Goal: Information Seeking & Learning: Learn about a topic

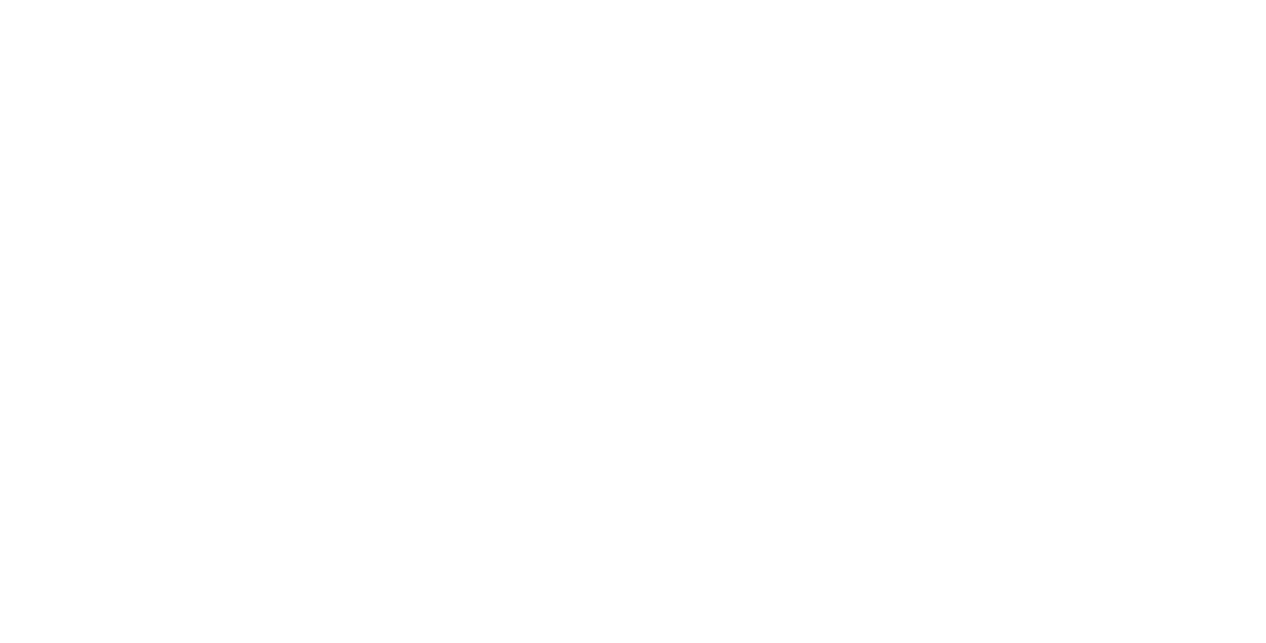
select select "Song"
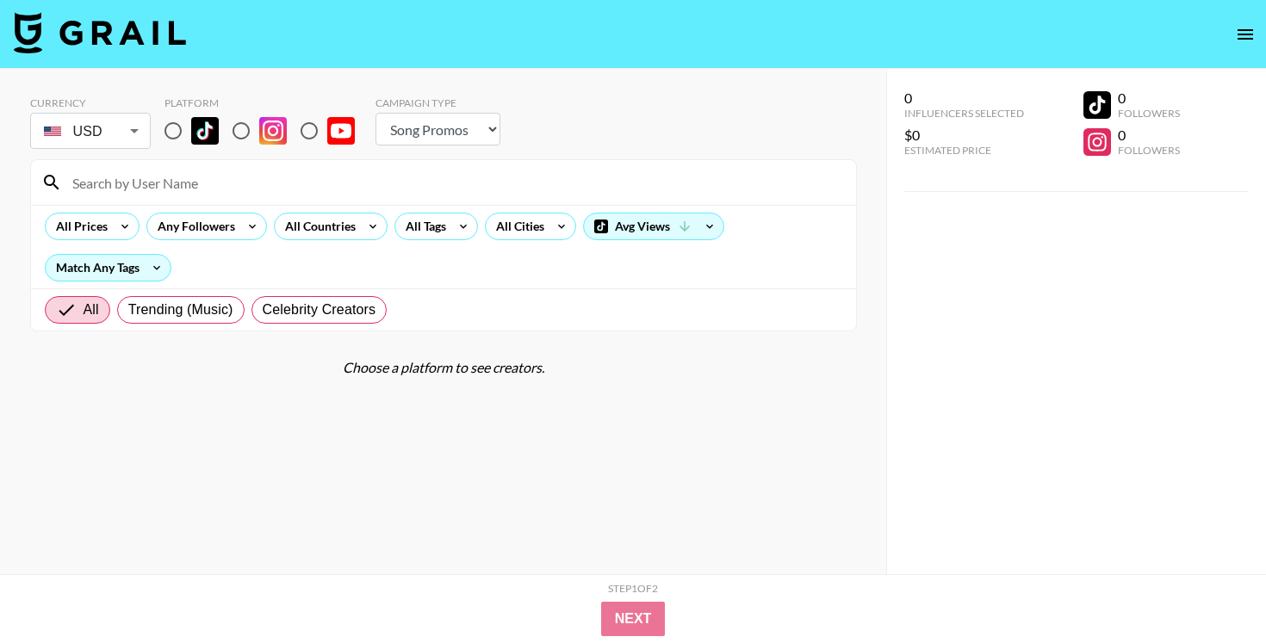
drag, startPoint x: 171, startPoint y: 131, endPoint x: 343, endPoint y: 183, distance: 179.9
click at [171, 131] on input "radio" at bounding box center [173, 131] width 36 height 36
radio input "true"
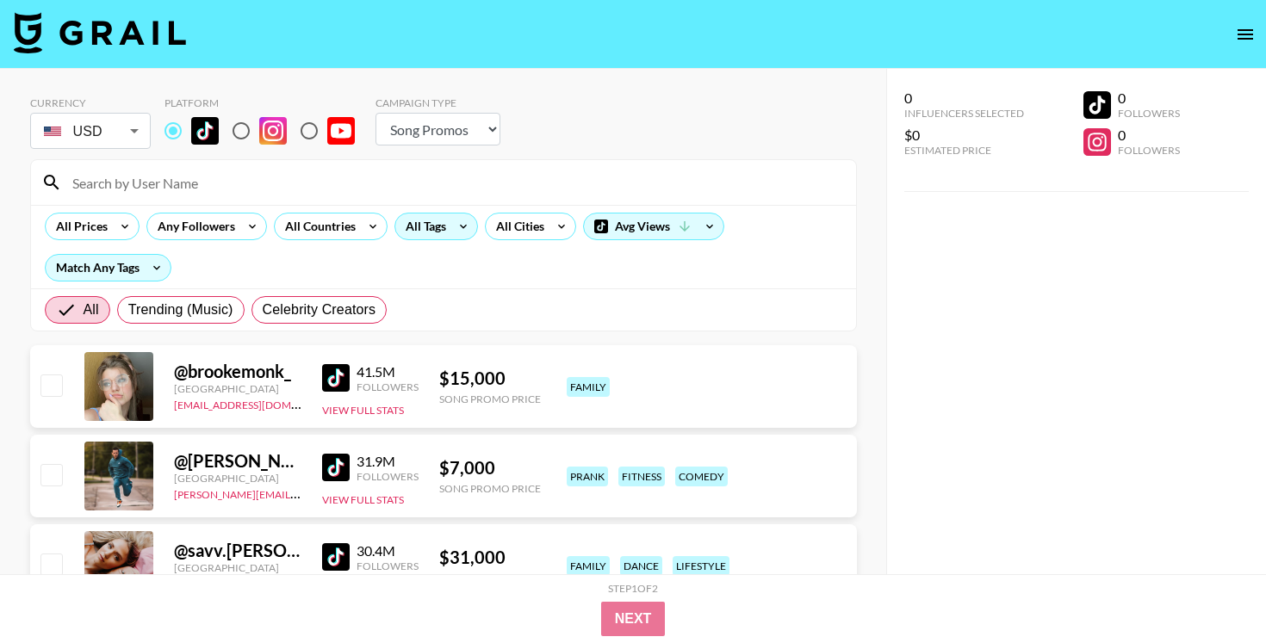
click at [441, 231] on div "All Tags" at bounding box center [422, 227] width 54 height 26
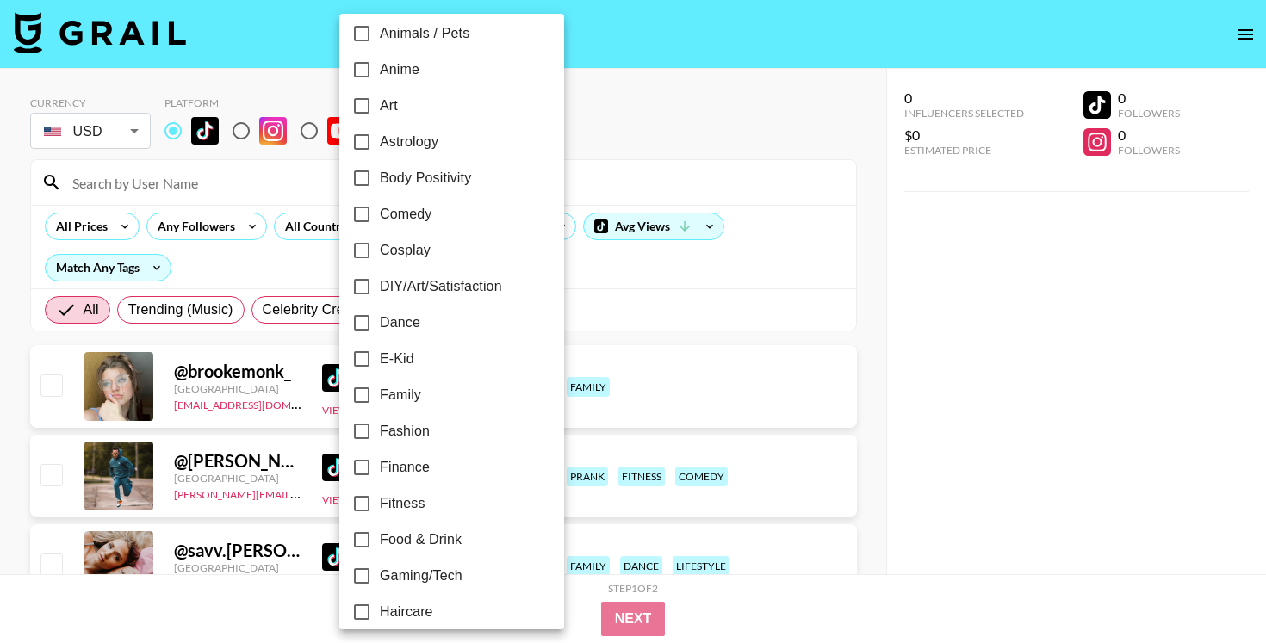
scroll to position [135, 0]
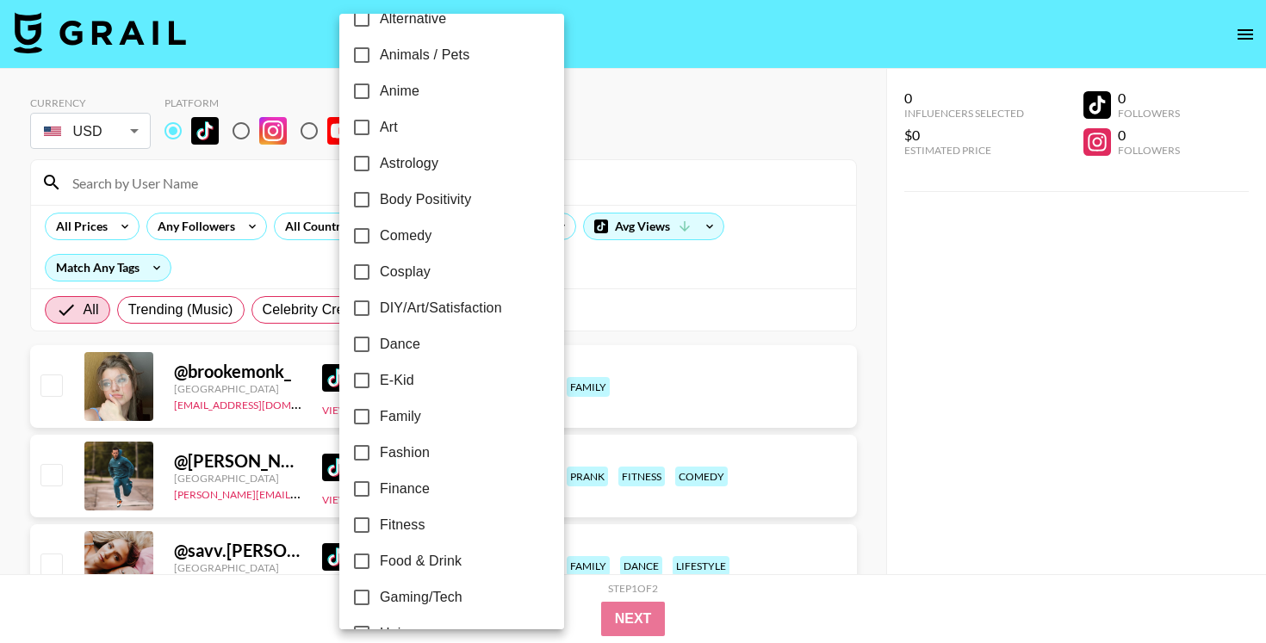
click at [417, 273] on span "Cosplay" at bounding box center [405, 272] width 51 height 21
click at [380, 273] on input "Cosplay" at bounding box center [362, 272] width 36 height 36
checkbox input "true"
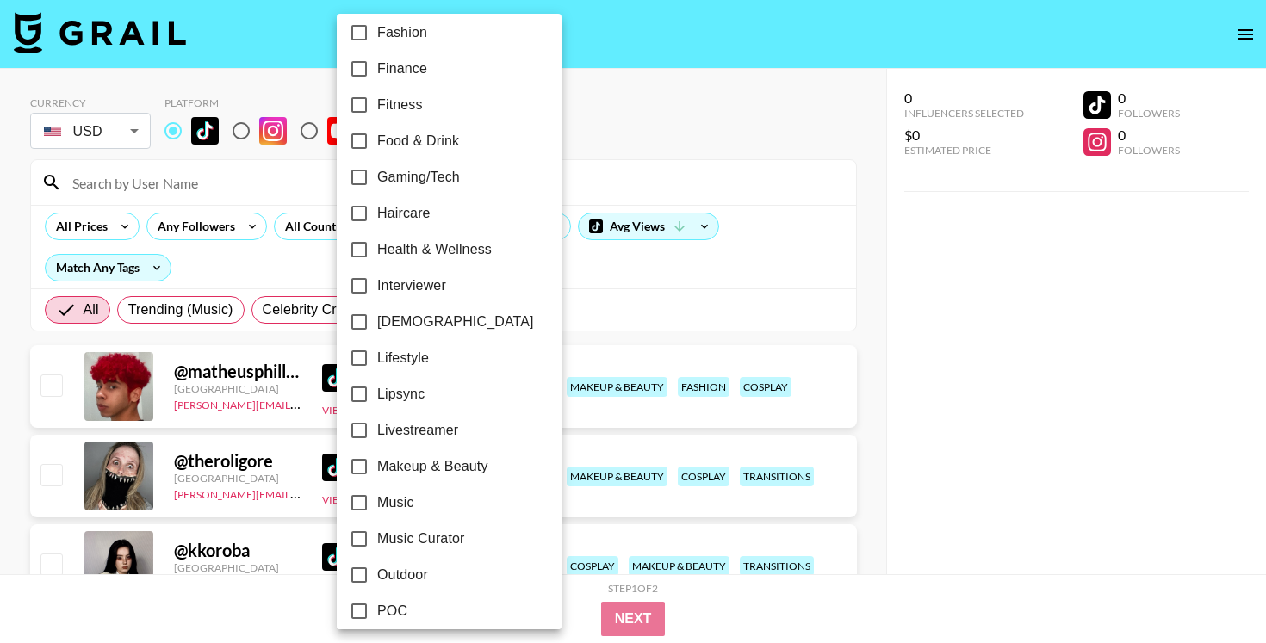
scroll to position [572, 0]
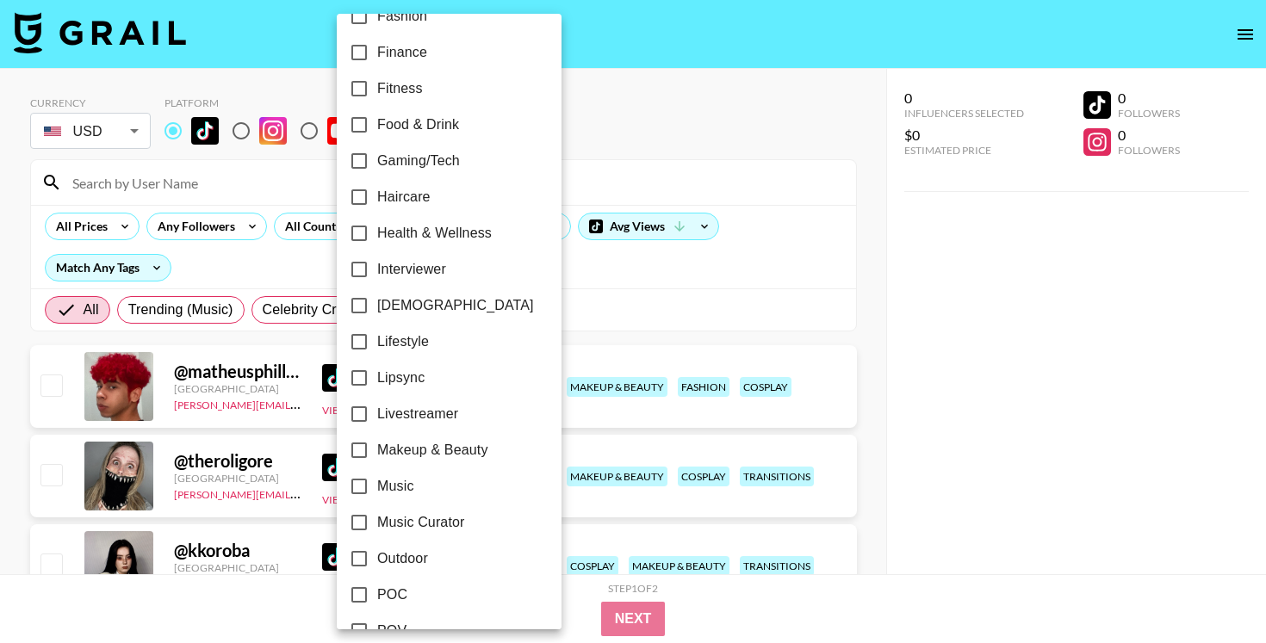
click at [439, 443] on span "Makeup & Beauty" at bounding box center [432, 450] width 111 height 21
click at [377, 443] on input "Makeup & Beauty" at bounding box center [359, 450] width 36 height 36
checkbox input "true"
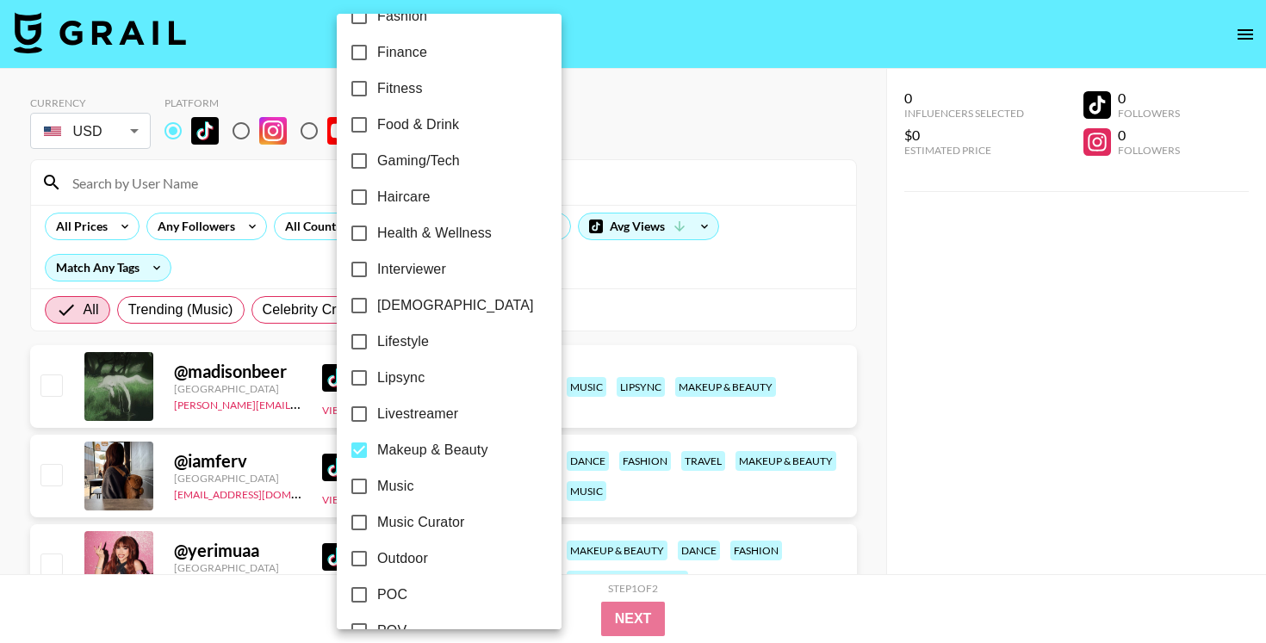
click at [630, 297] on div at bounding box center [633, 321] width 1266 height 643
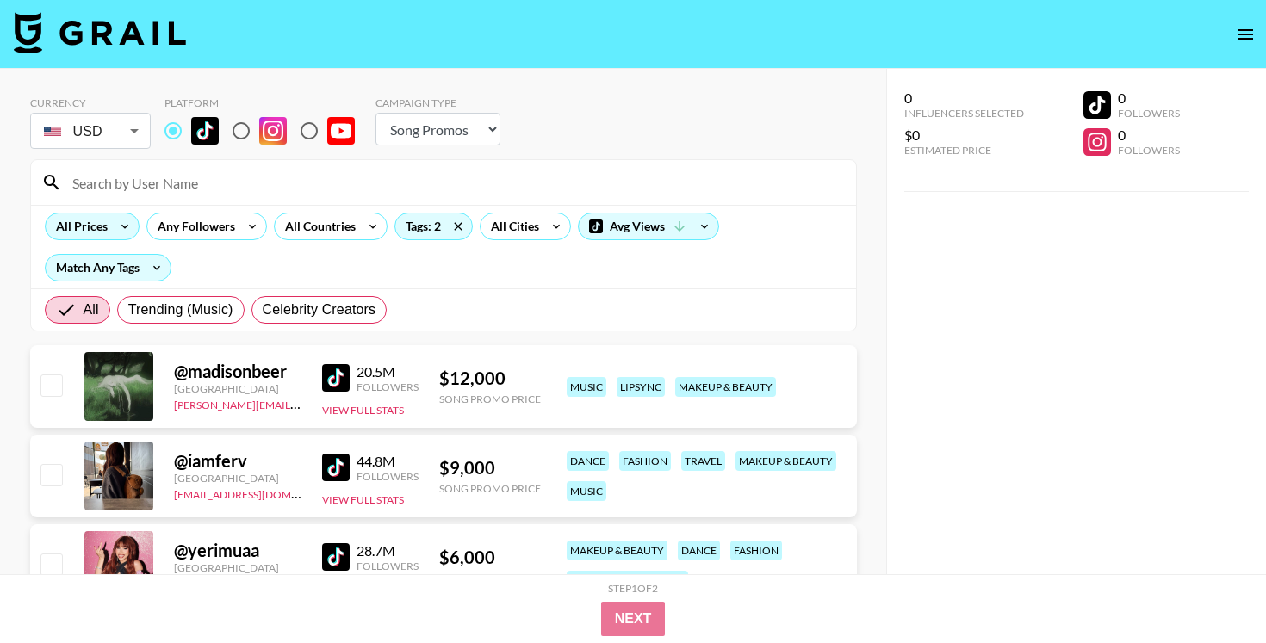
click at [112, 228] on icon at bounding box center [125, 227] width 28 height 26
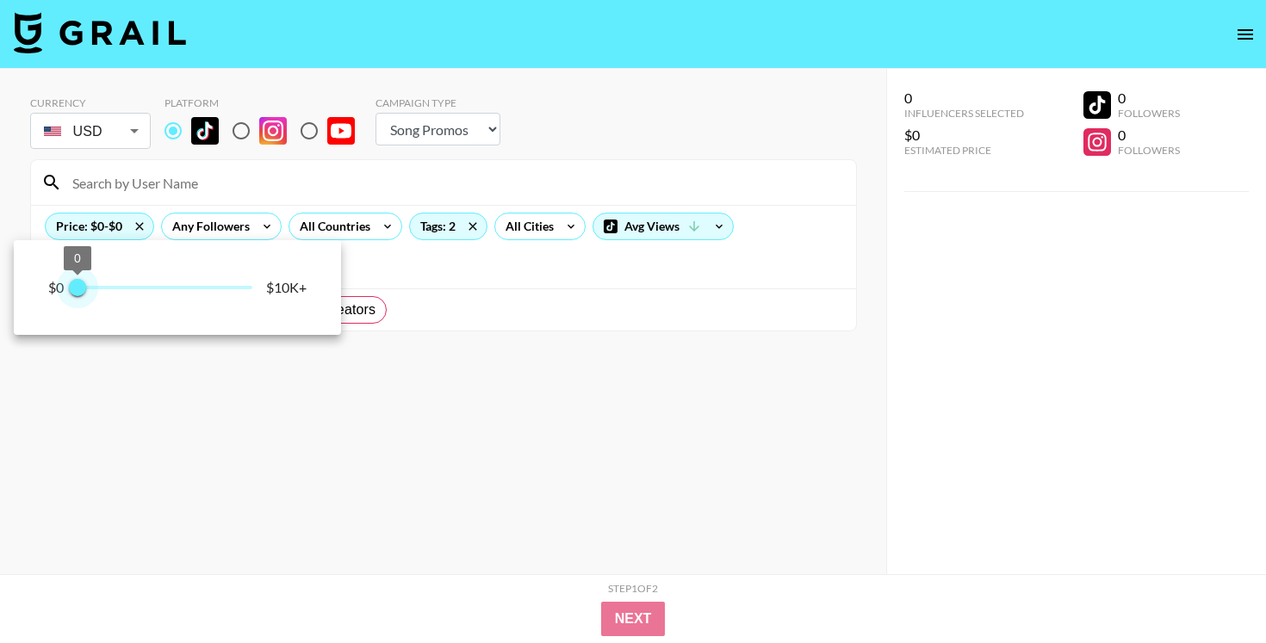
type input "250"
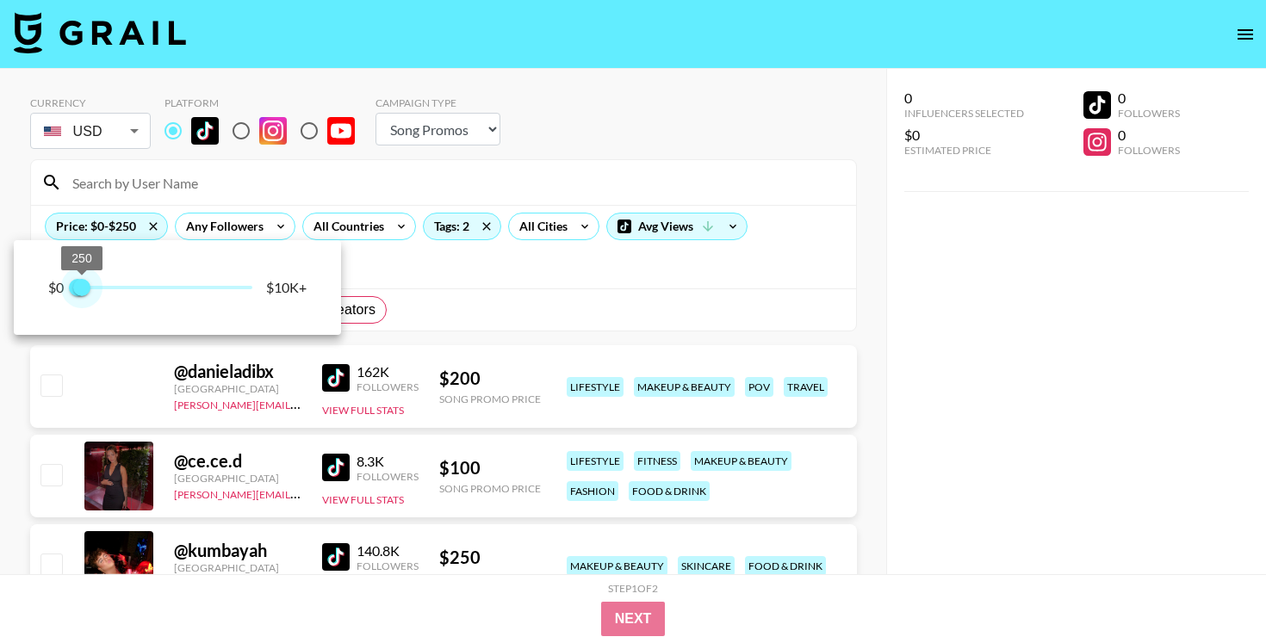
drag, startPoint x: 232, startPoint y: 281, endPoint x: 82, endPoint y: 283, distance: 149.9
click at [82, 283] on span "250" at bounding box center [81, 287] width 17 height 17
click at [490, 275] on div at bounding box center [633, 321] width 1266 height 643
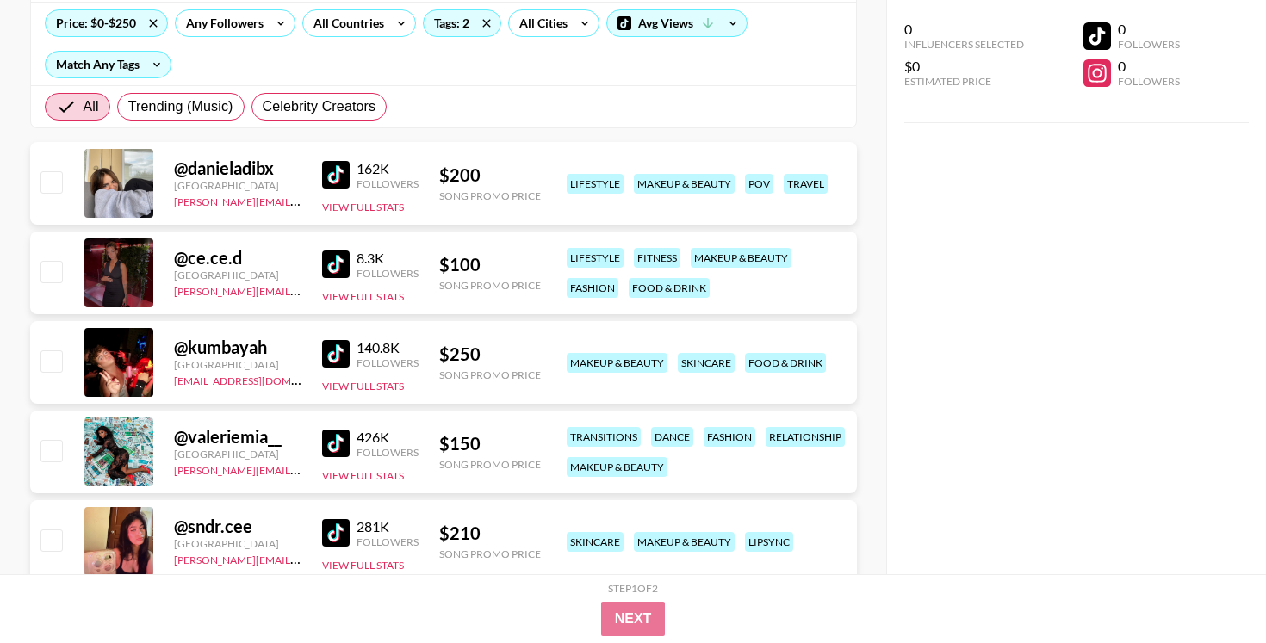
scroll to position [206, 0]
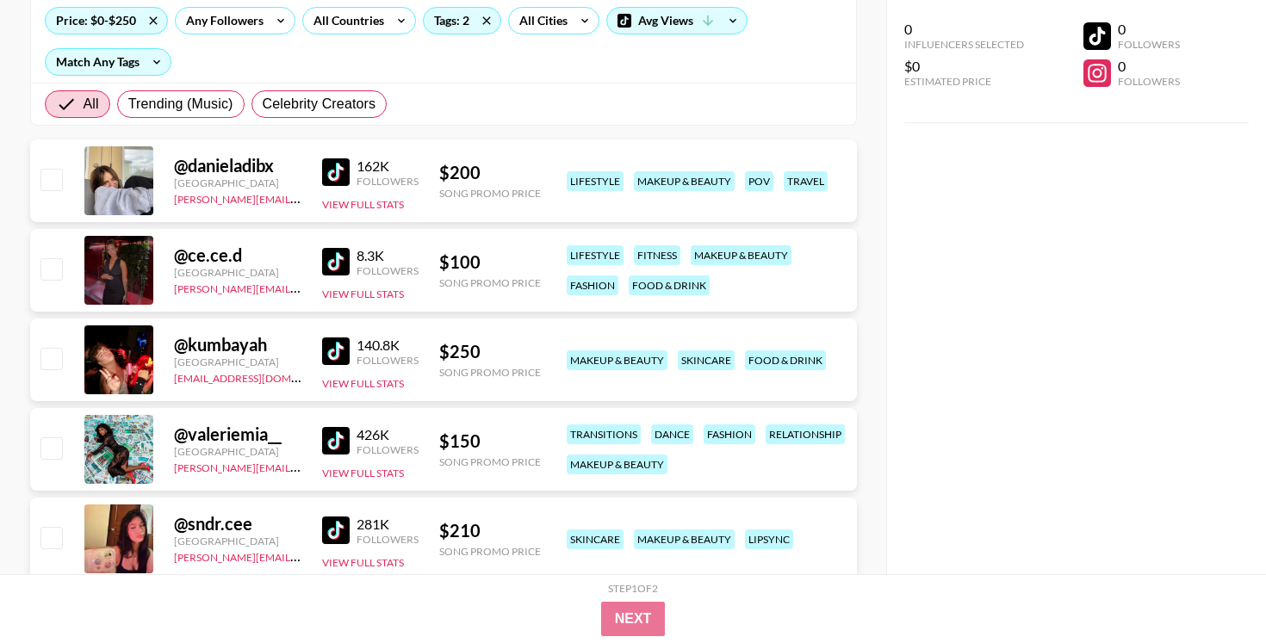
click at [339, 356] on img at bounding box center [336, 352] width 28 height 28
click at [348, 176] on img at bounding box center [336, 172] width 28 height 28
click at [334, 263] on img at bounding box center [336, 262] width 28 height 28
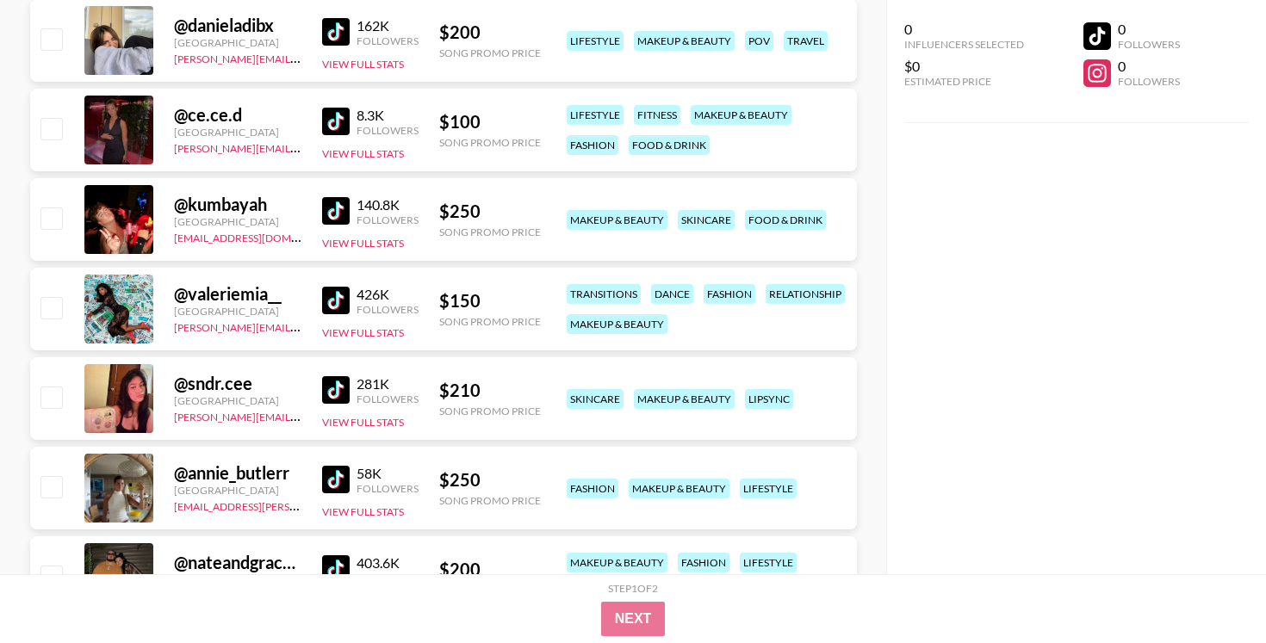
scroll to position [349, 0]
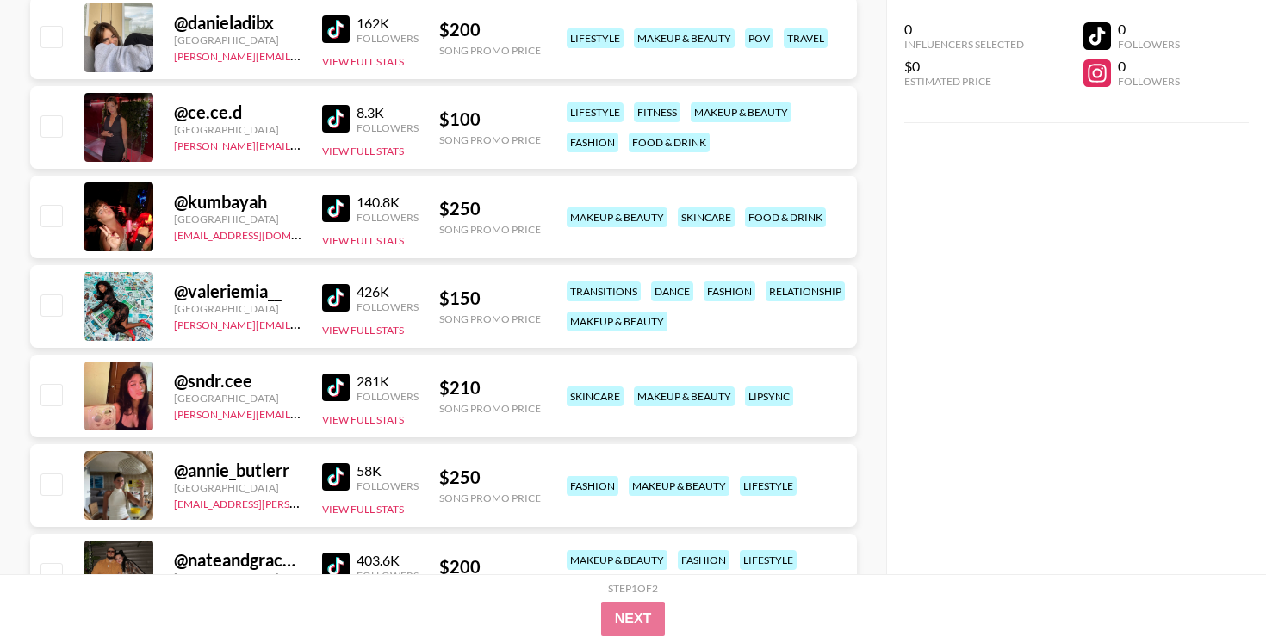
click at [328, 299] on img at bounding box center [336, 298] width 28 height 28
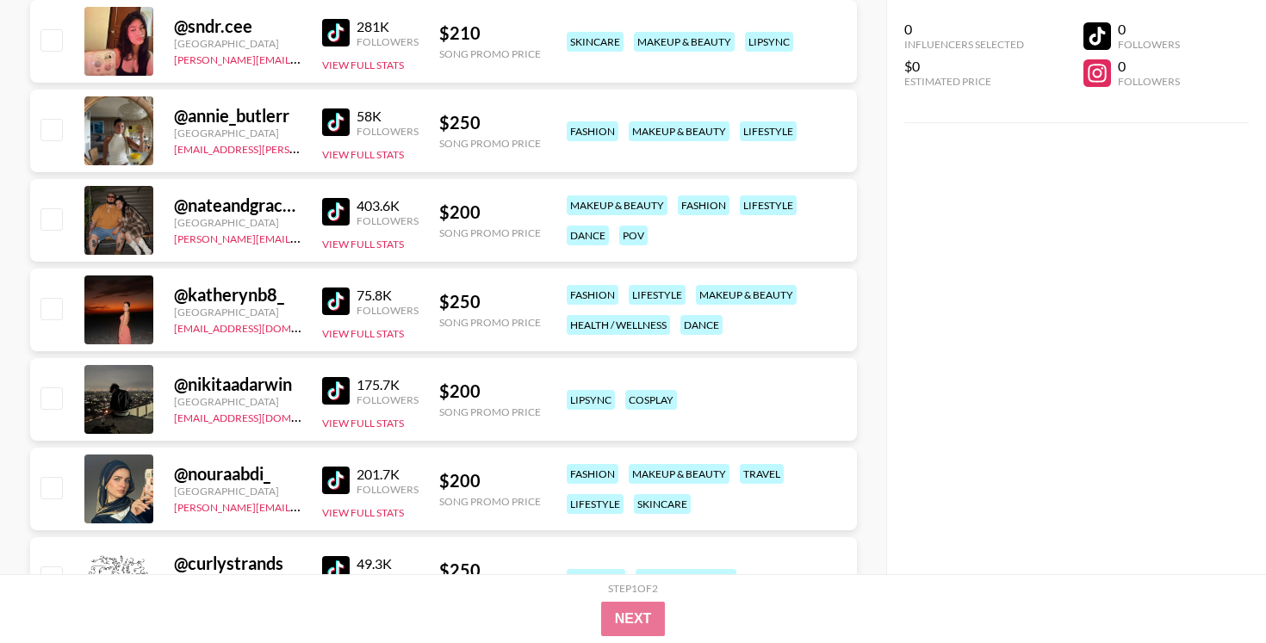
scroll to position [705, 0]
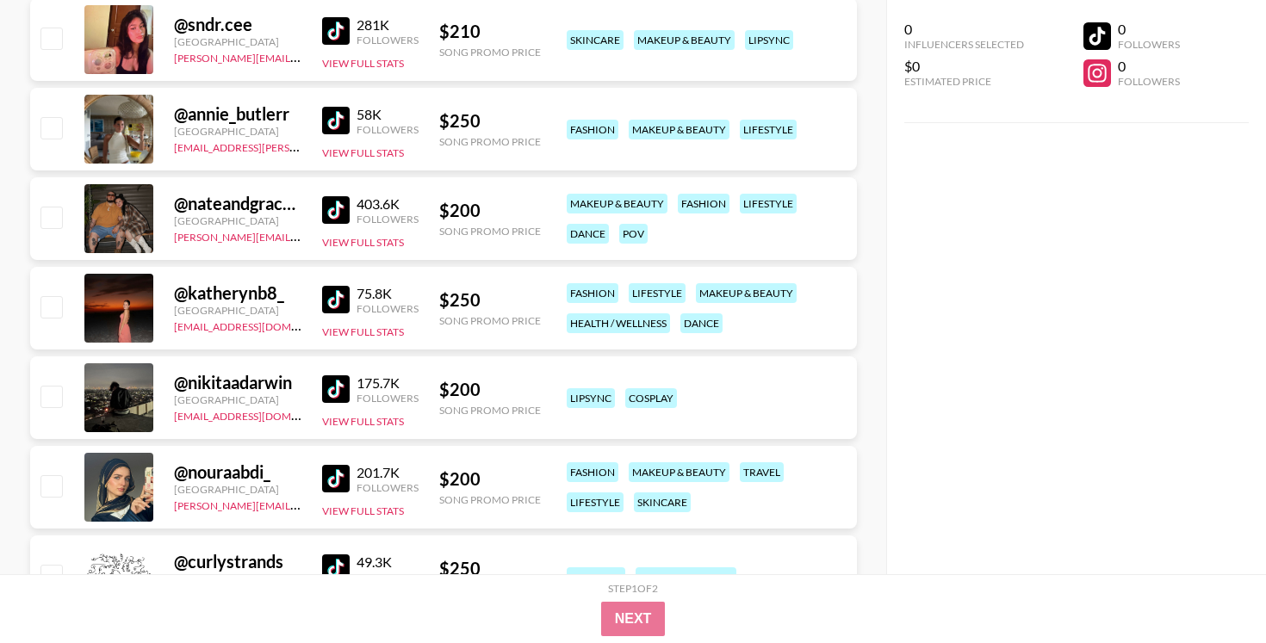
click at [339, 385] on img at bounding box center [336, 390] width 28 height 28
click at [335, 300] on img at bounding box center [336, 300] width 28 height 28
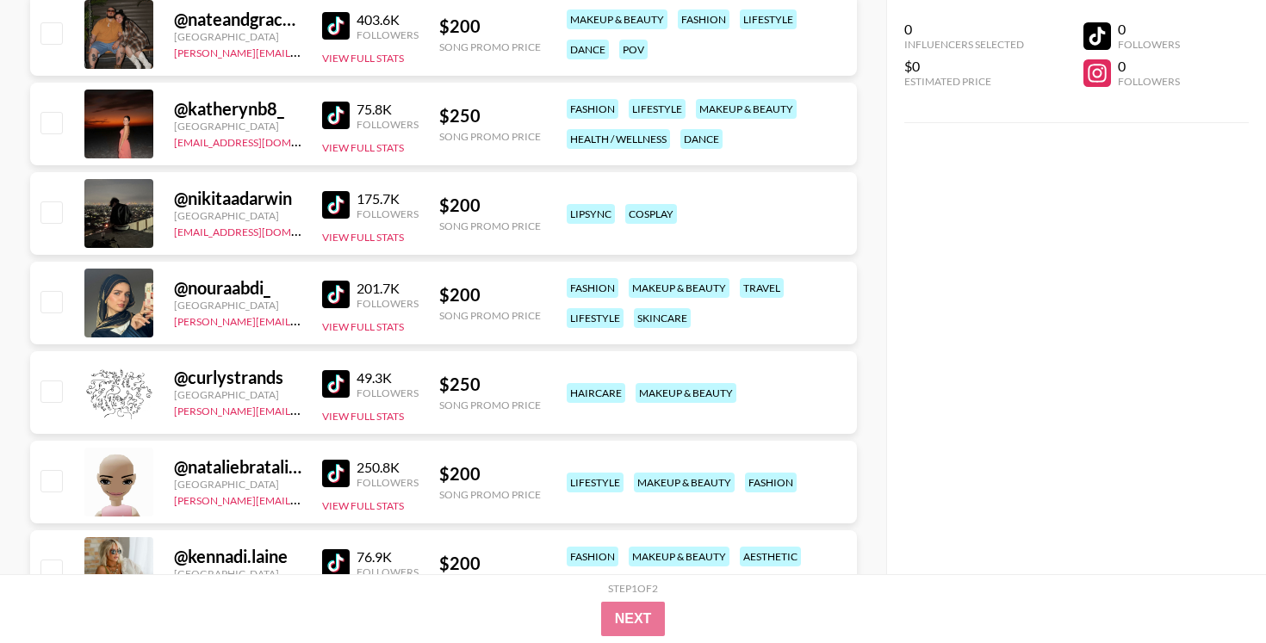
scroll to position [893, 0]
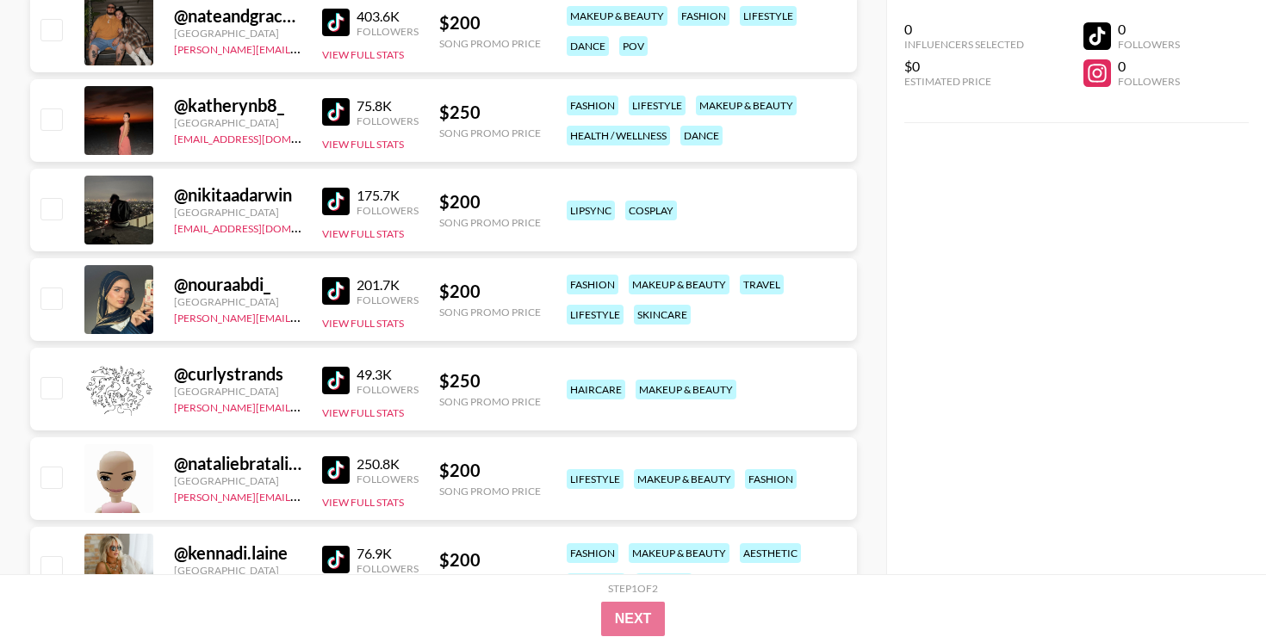
click at [336, 473] on img at bounding box center [336, 471] width 28 height 28
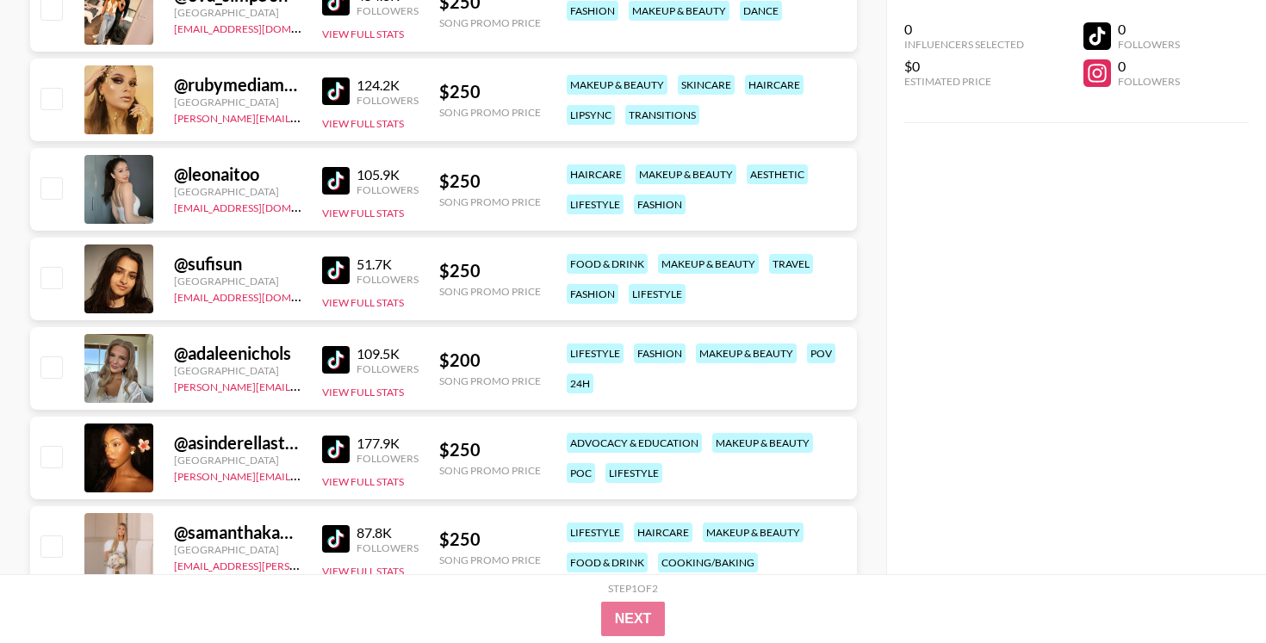
scroll to position [1811, 0]
click at [332, 275] on img at bounding box center [336, 270] width 28 height 28
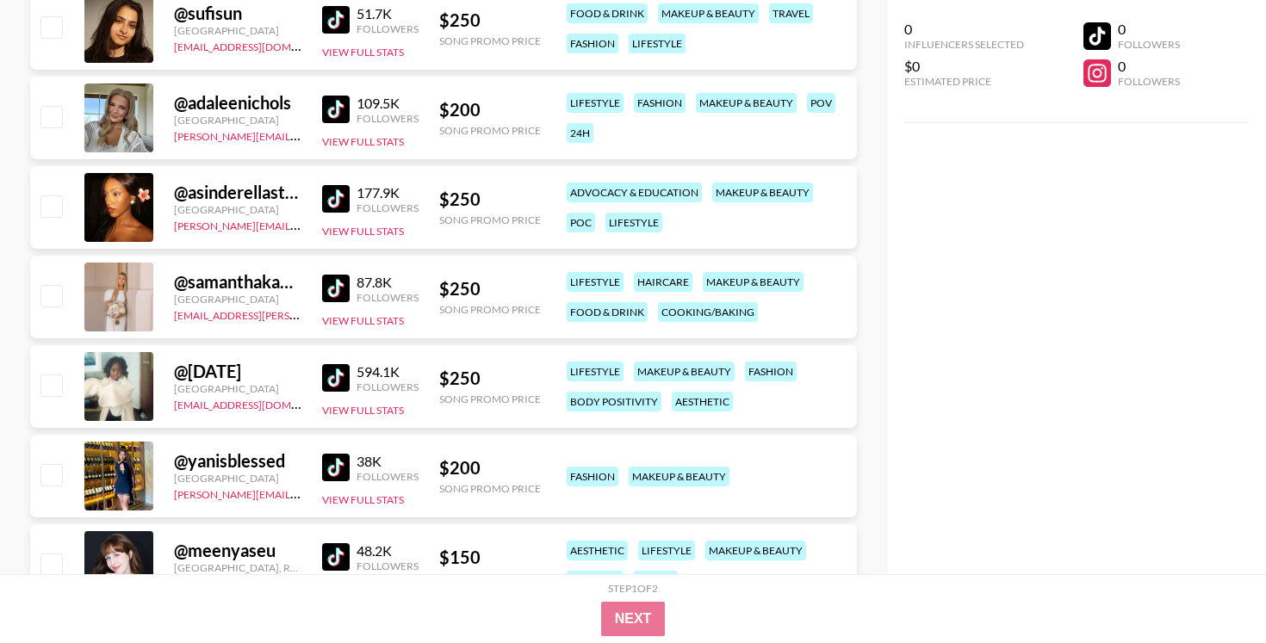
scroll to position [2064, 0]
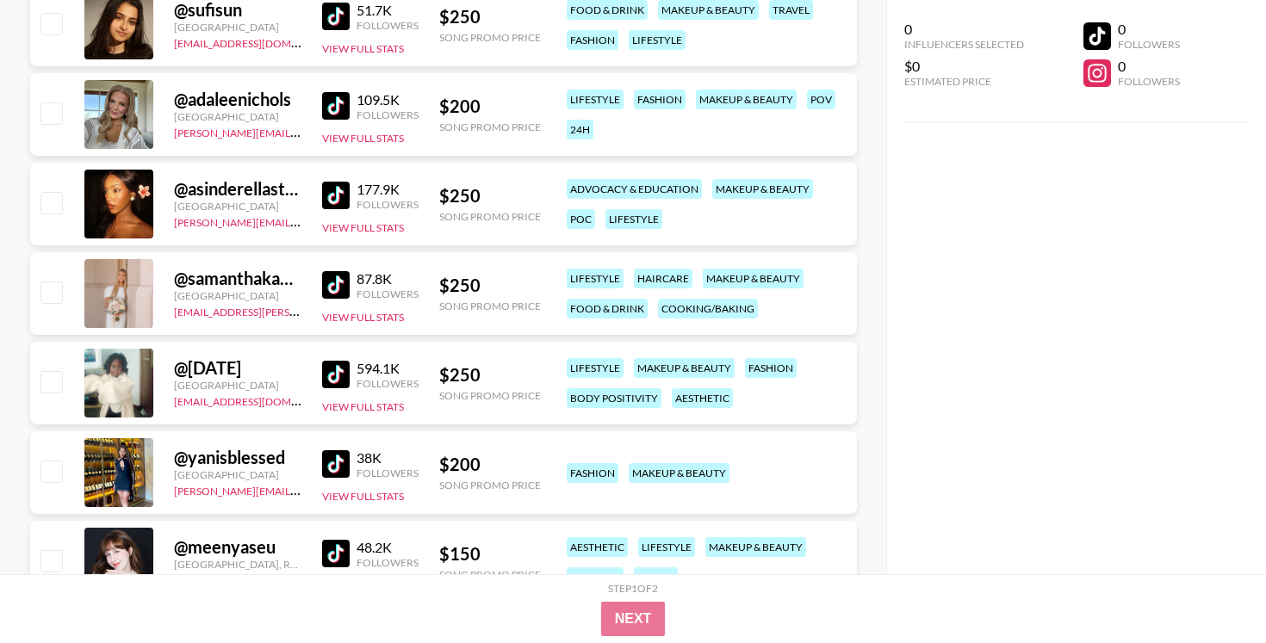
click at [348, 368] on img at bounding box center [336, 375] width 28 height 28
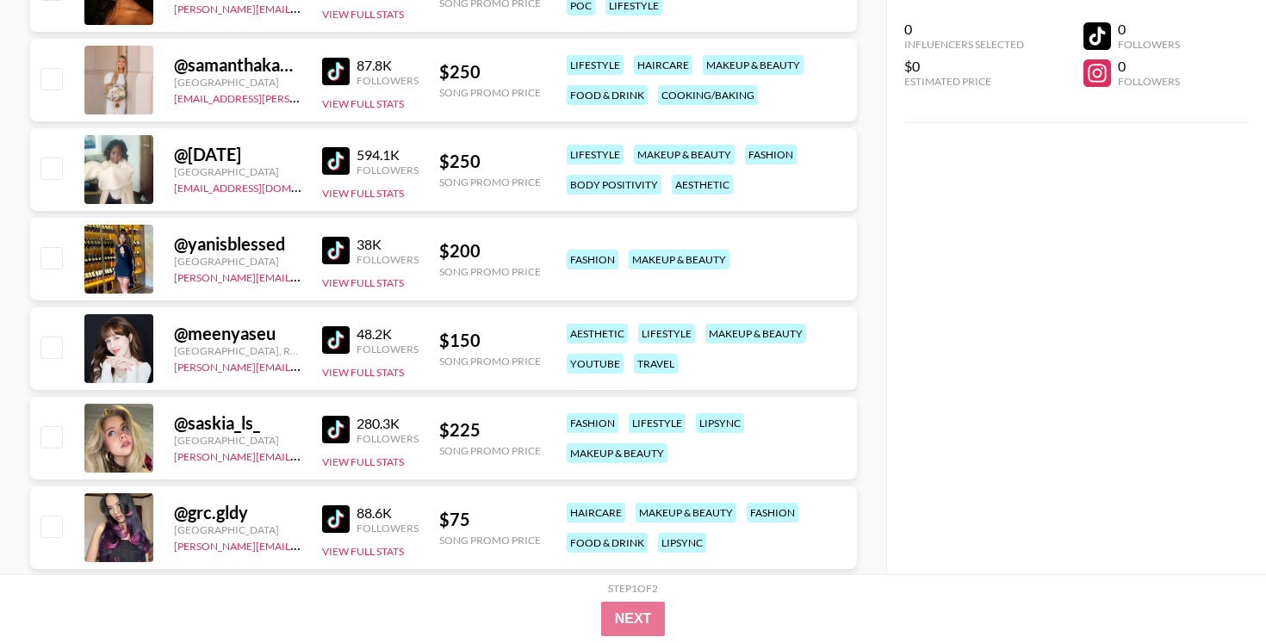
scroll to position [2281, 0]
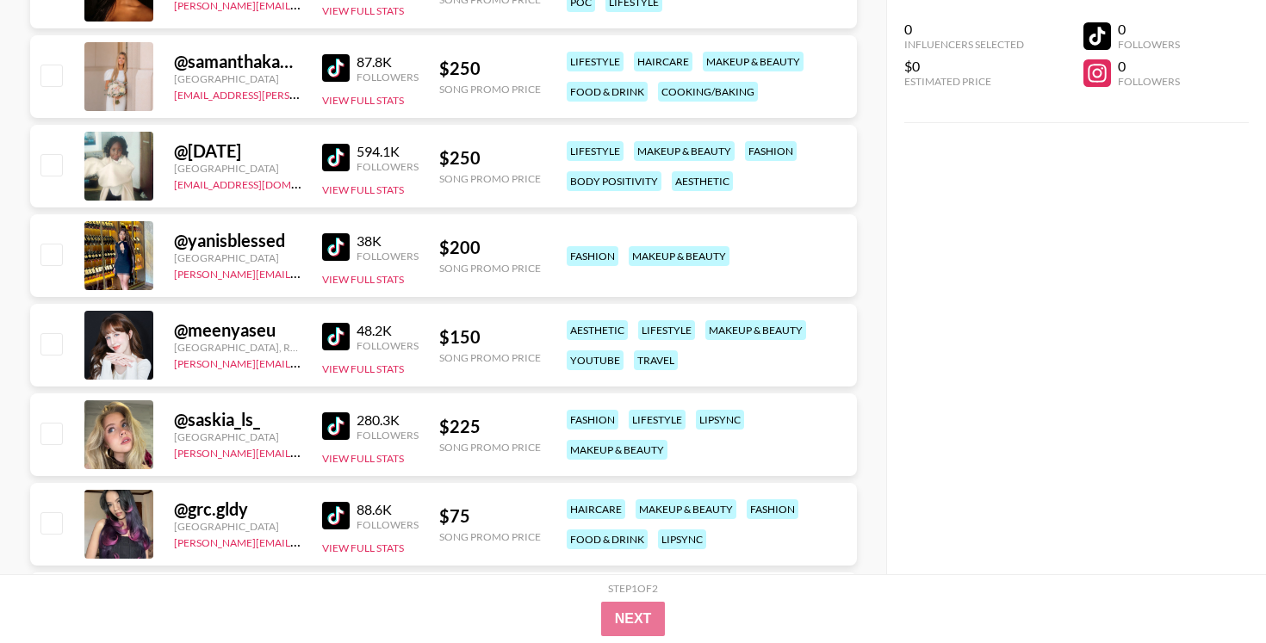
click at [325, 507] on img at bounding box center [336, 516] width 28 height 28
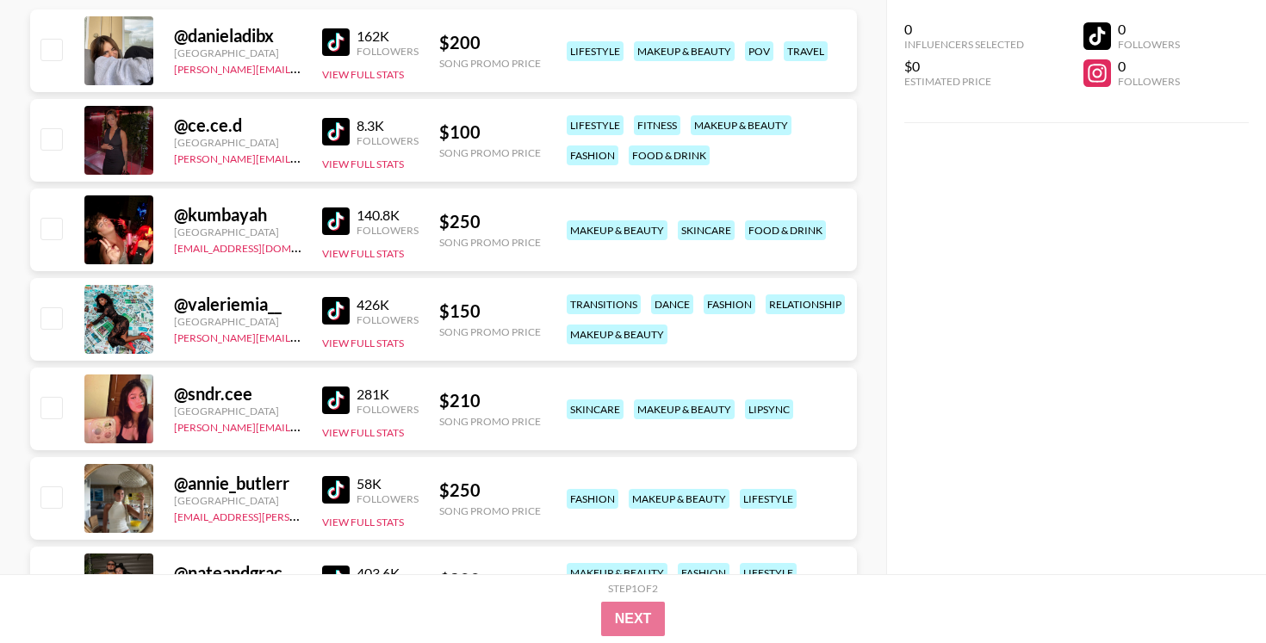
scroll to position [0, 0]
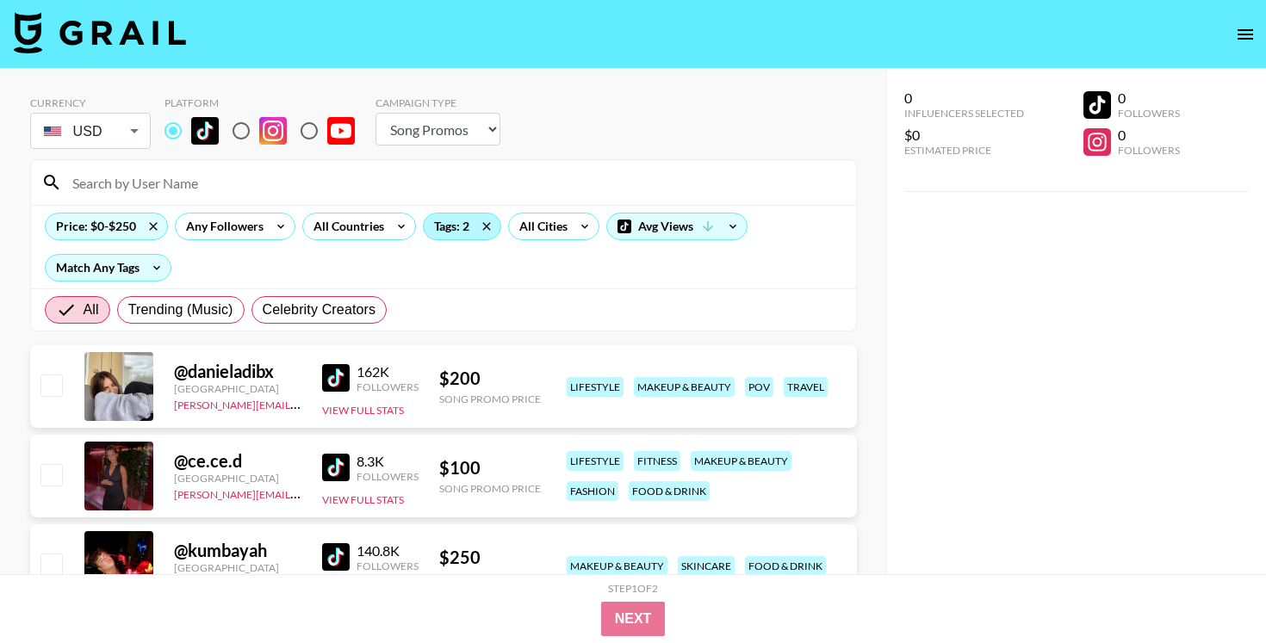
click at [439, 233] on div "Tags: 2" at bounding box center [462, 227] width 77 height 26
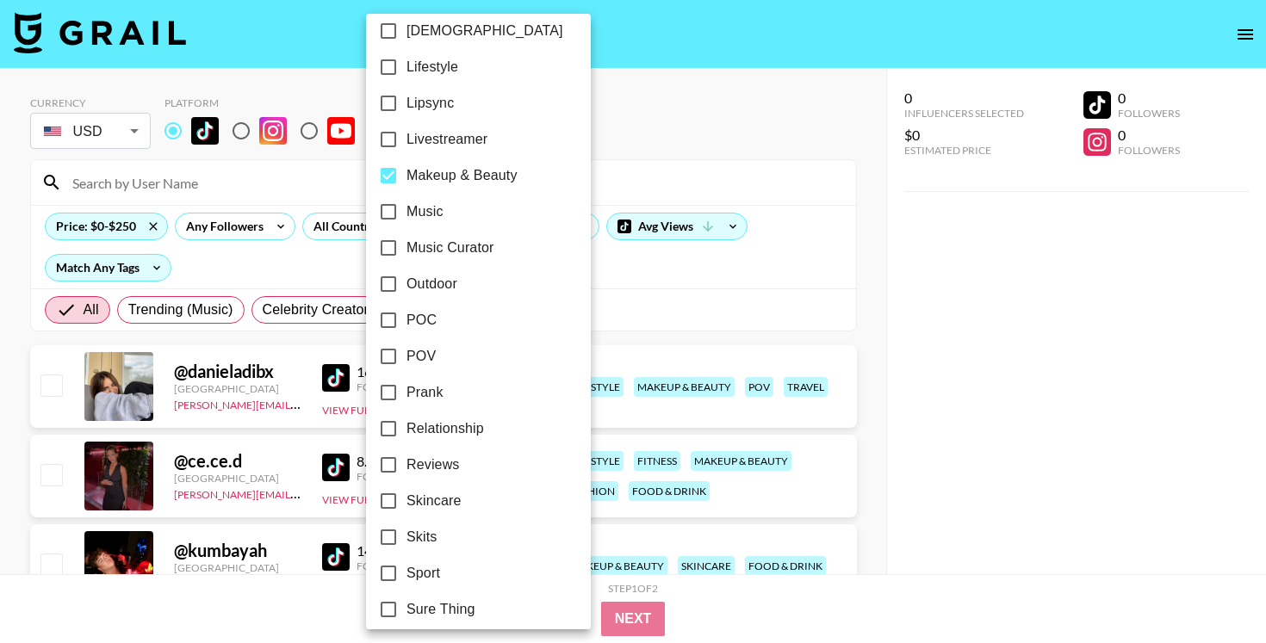
scroll to position [692, 0]
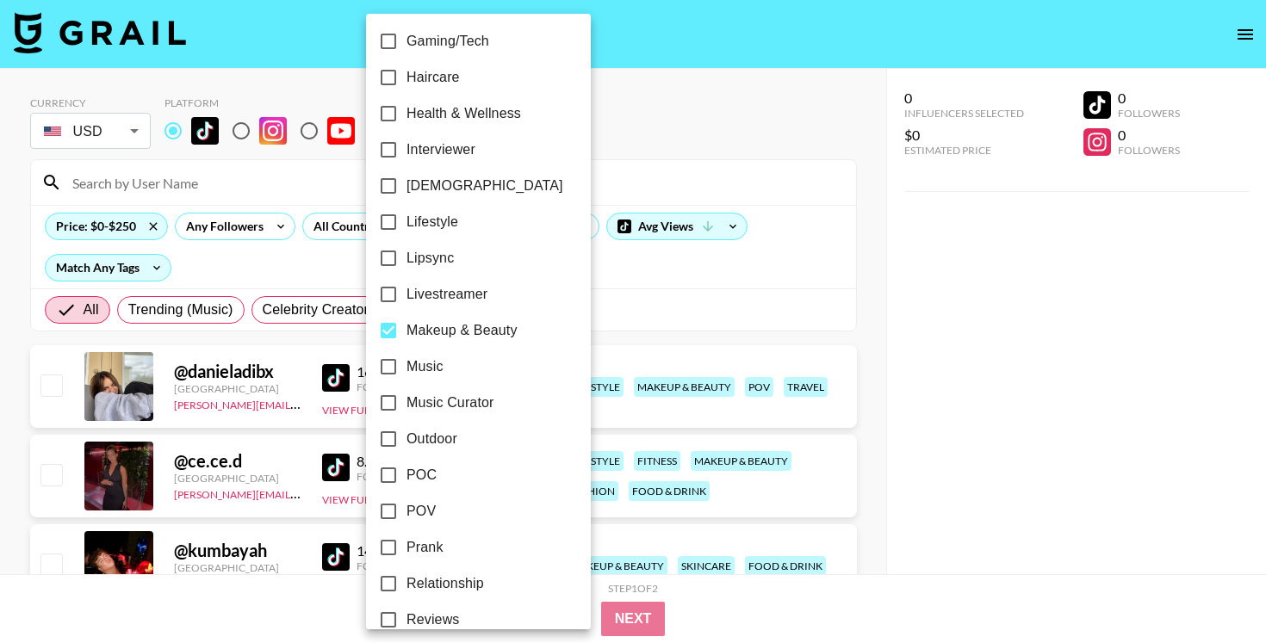
click at [450, 325] on span "Makeup & Beauty" at bounding box center [462, 330] width 111 height 21
click at [407, 325] on input "Makeup & Beauty" at bounding box center [388, 331] width 36 height 36
checkbox input "false"
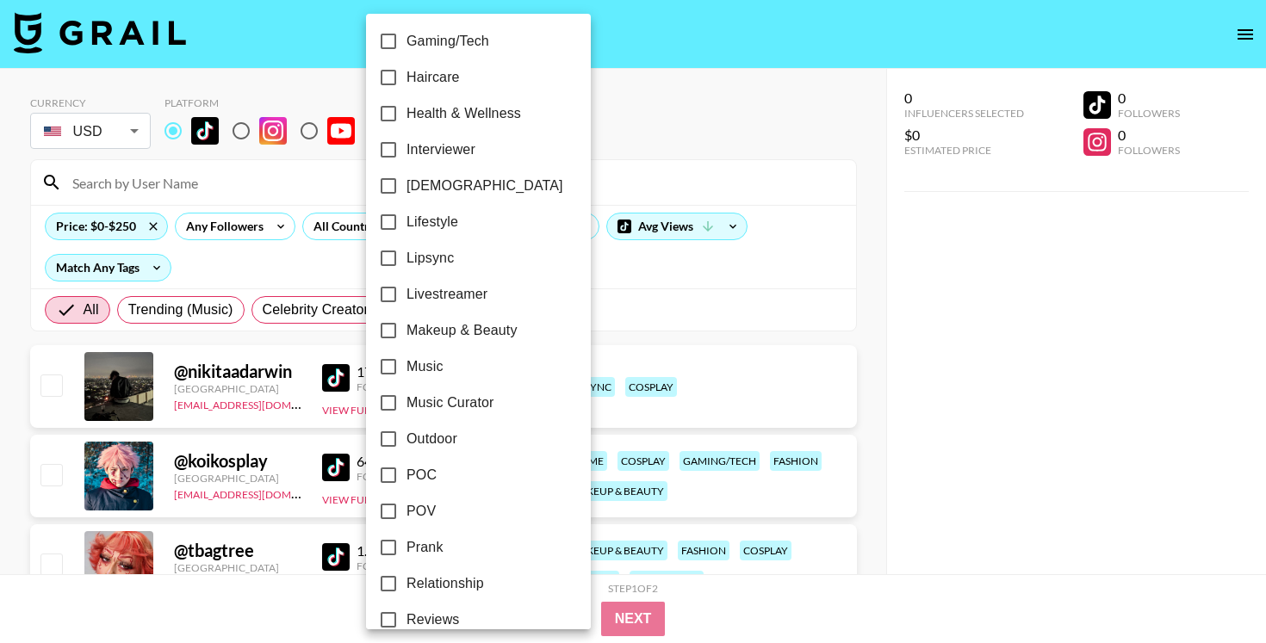
click at [915, 391] on div at bounding box center [633, 321] width 1266 height 643
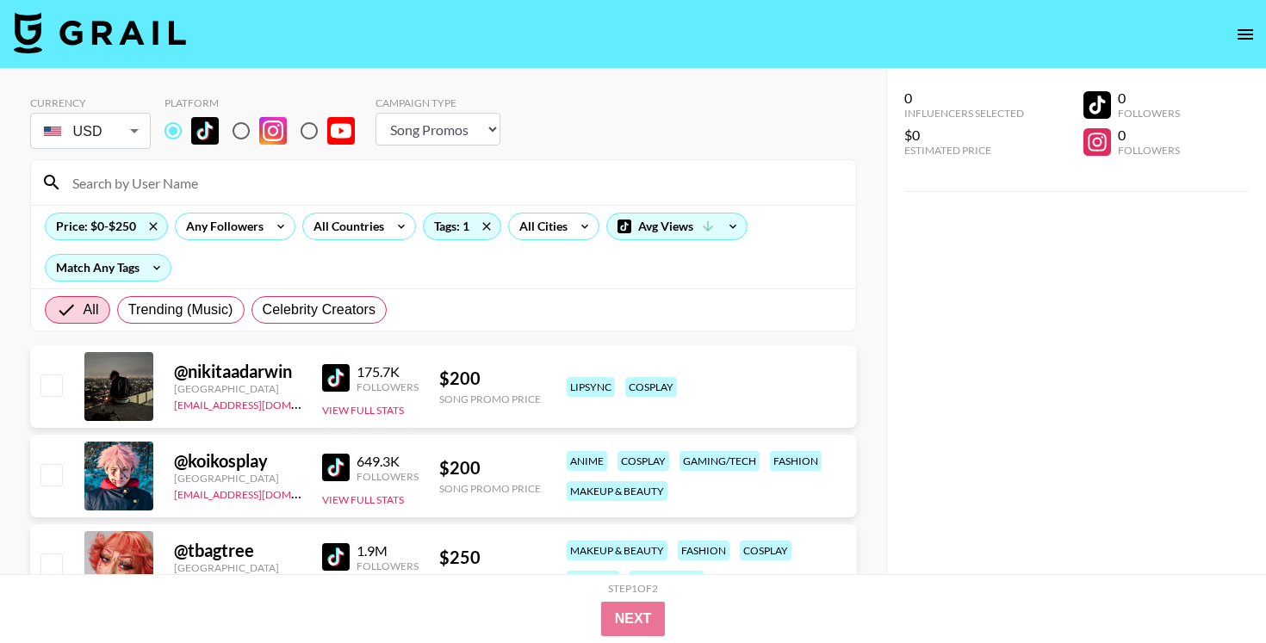
click at [342, 377] on img at bounding box center [336, 378] width 28 height 28
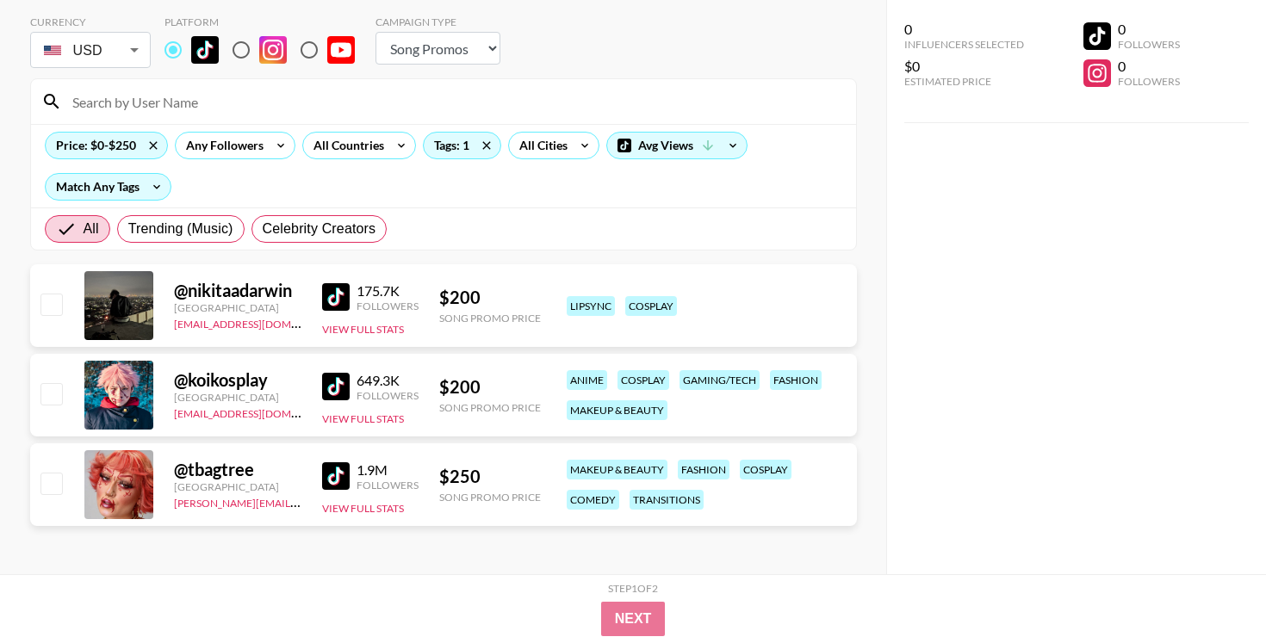
click at [335, 386] on img at bounding box center [336, 387] width 28 height 28
click at [478, 153] on icon at bounding box center [487, 146] width 28 height 26
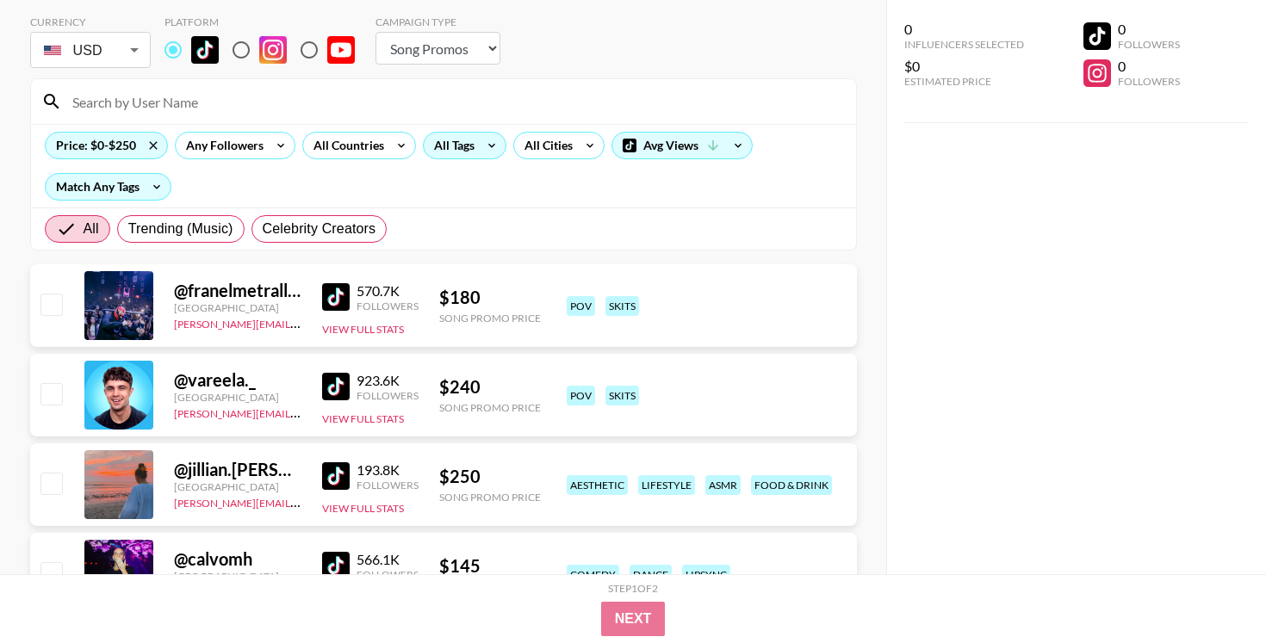
click at [494, 141] on icon at bounding box center [492, 146] width 28 height 26
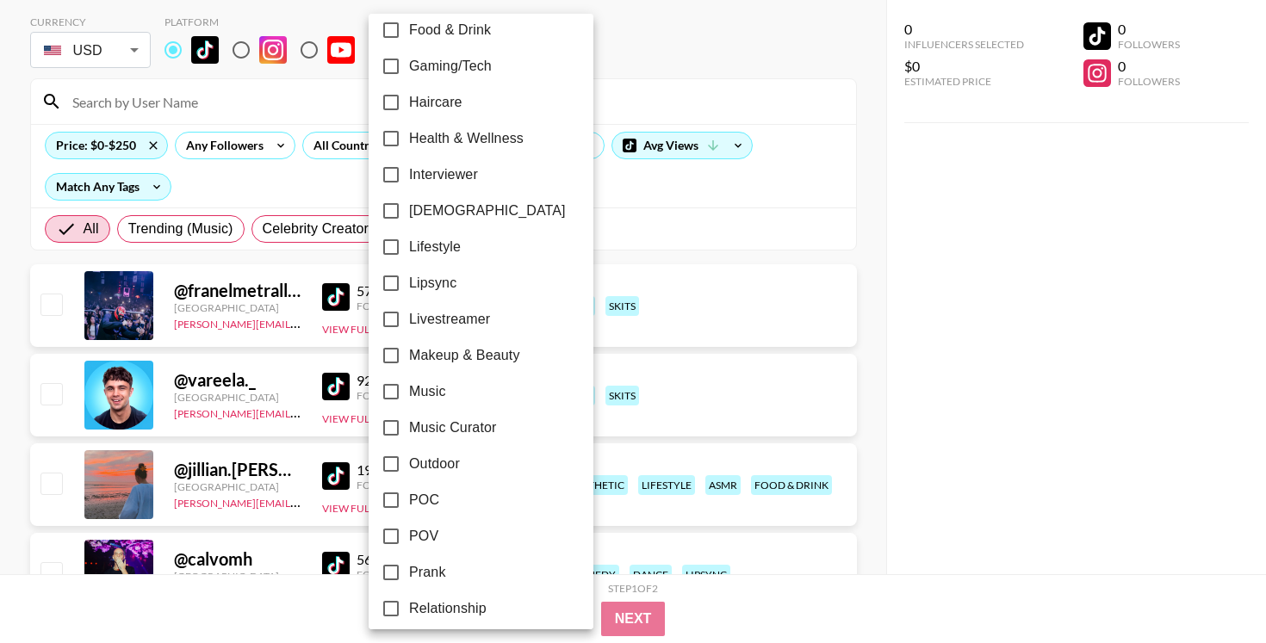
scroll to position [701, 0]
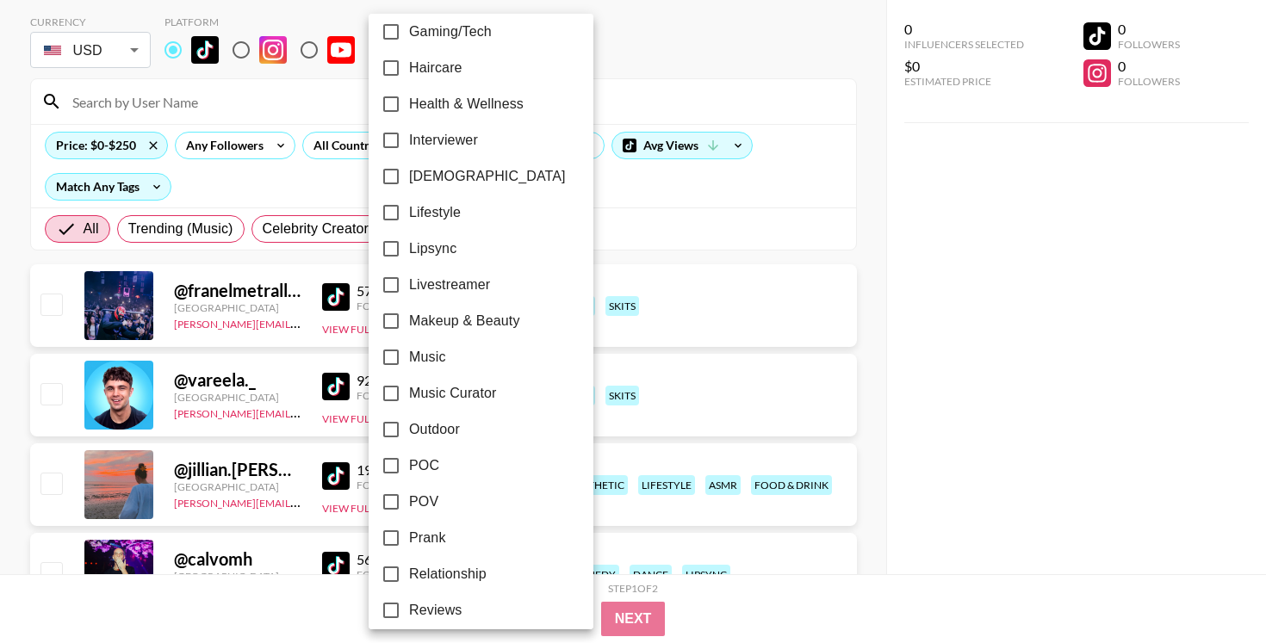
click at [486, 322] on span "Makeup & Beauty" at bounding box center [464, 321] width 111 height 21
click at [409, 322] on input "Makeup & Beauty" at bounding box center [391, 321] width 36 height 36
checkbox input "true"
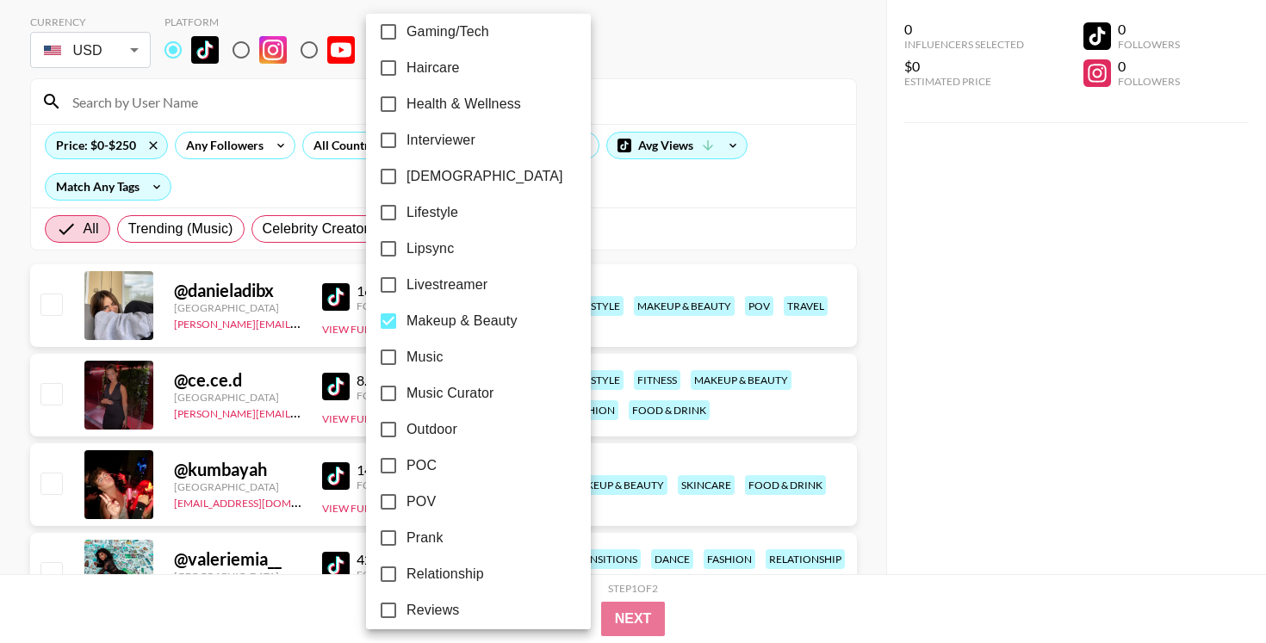
click at [953, 381] on div at bounding box center [633, 321] width 1266 height 643
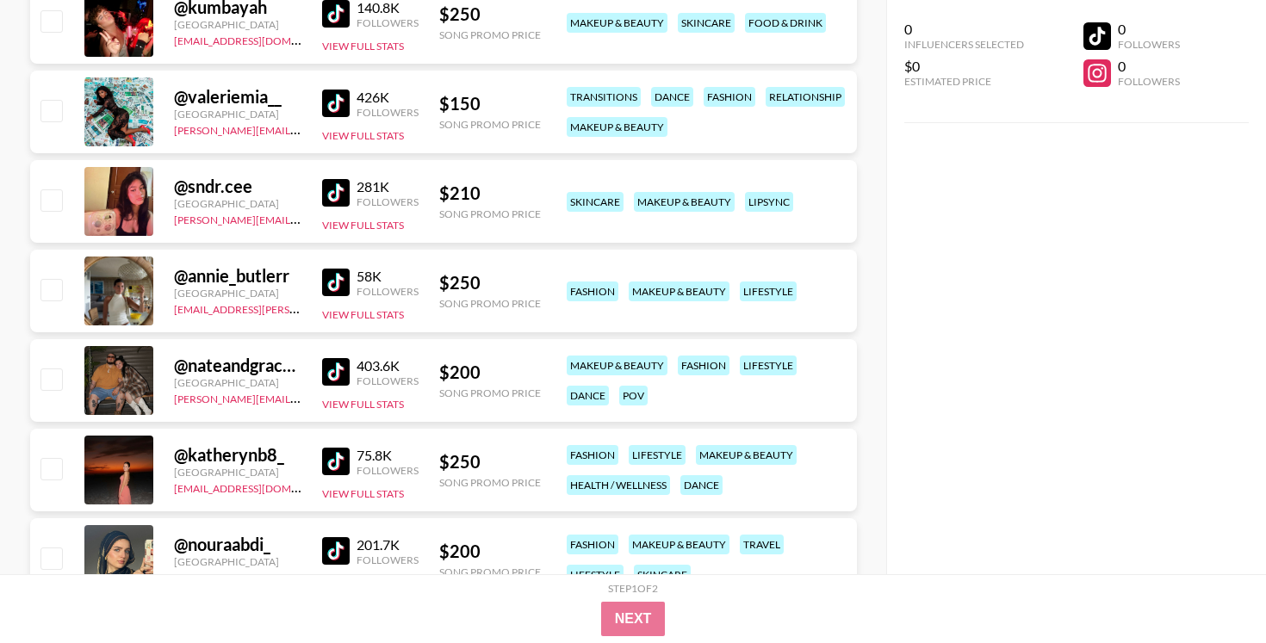
scroll to position [544, 0]
click at [327, 364] on img at bounding box center [336, 371] width 28 height 28
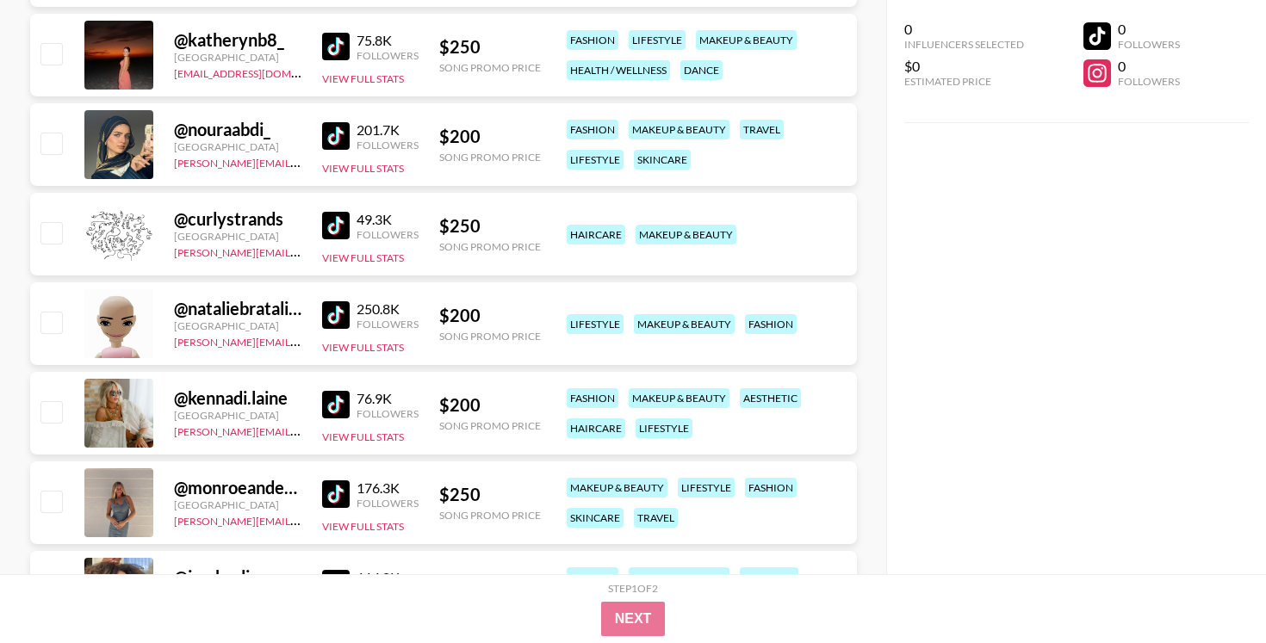
scroll to position [978, 0]
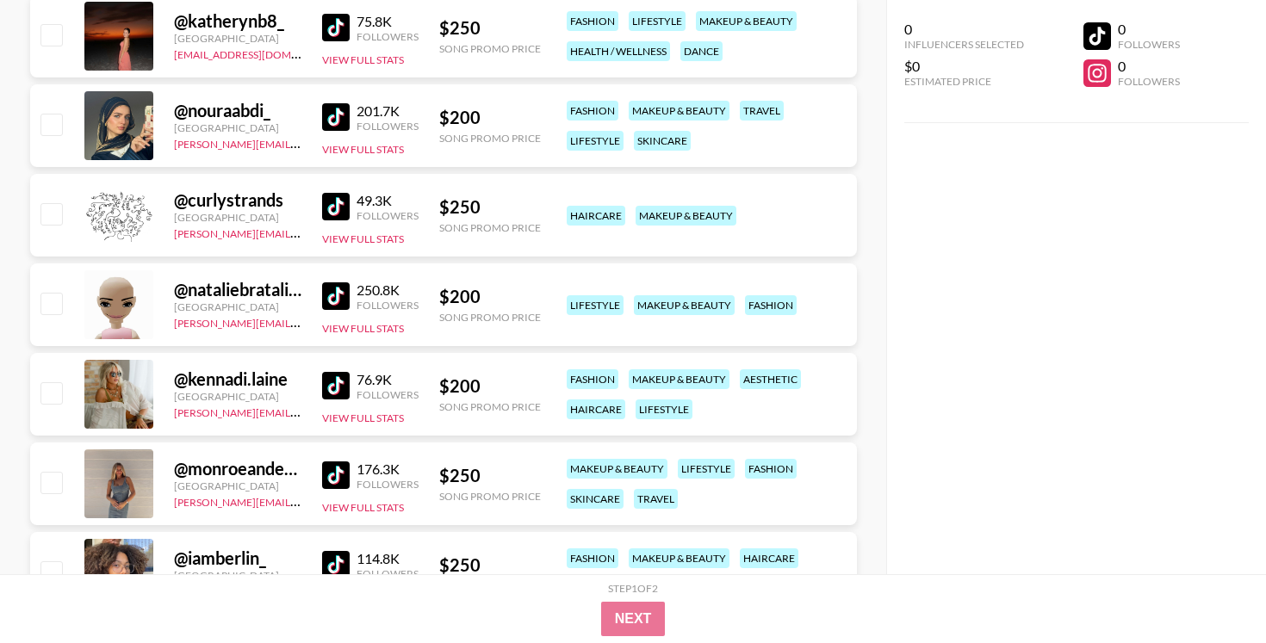
click at [327, 473] on img at bounding box center [336, 476] width 28 height 28
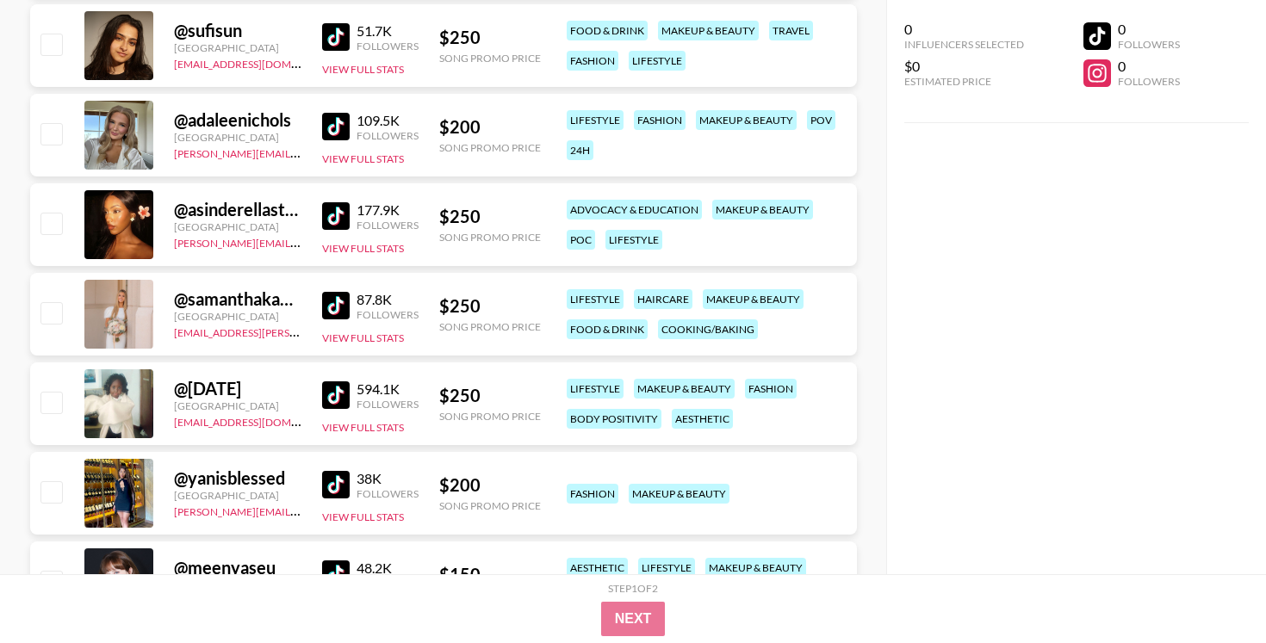
scroll to position [2259, 0]
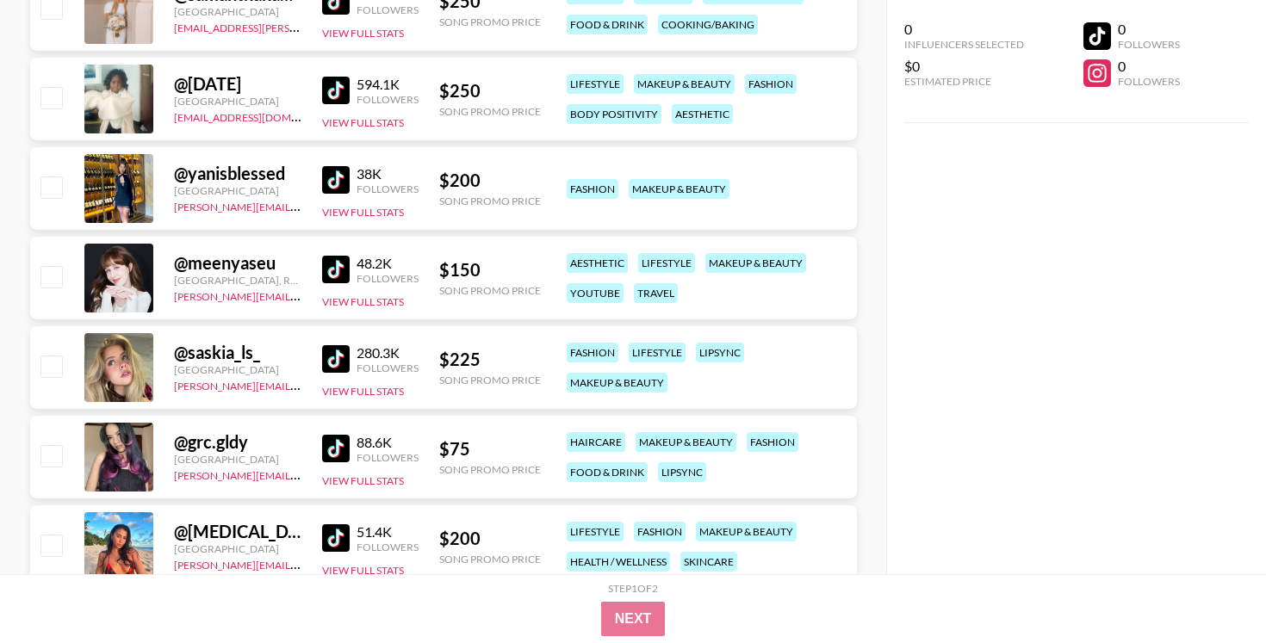
click at [348, 360] on img at bounding box center [336, 359] width 28 height 28
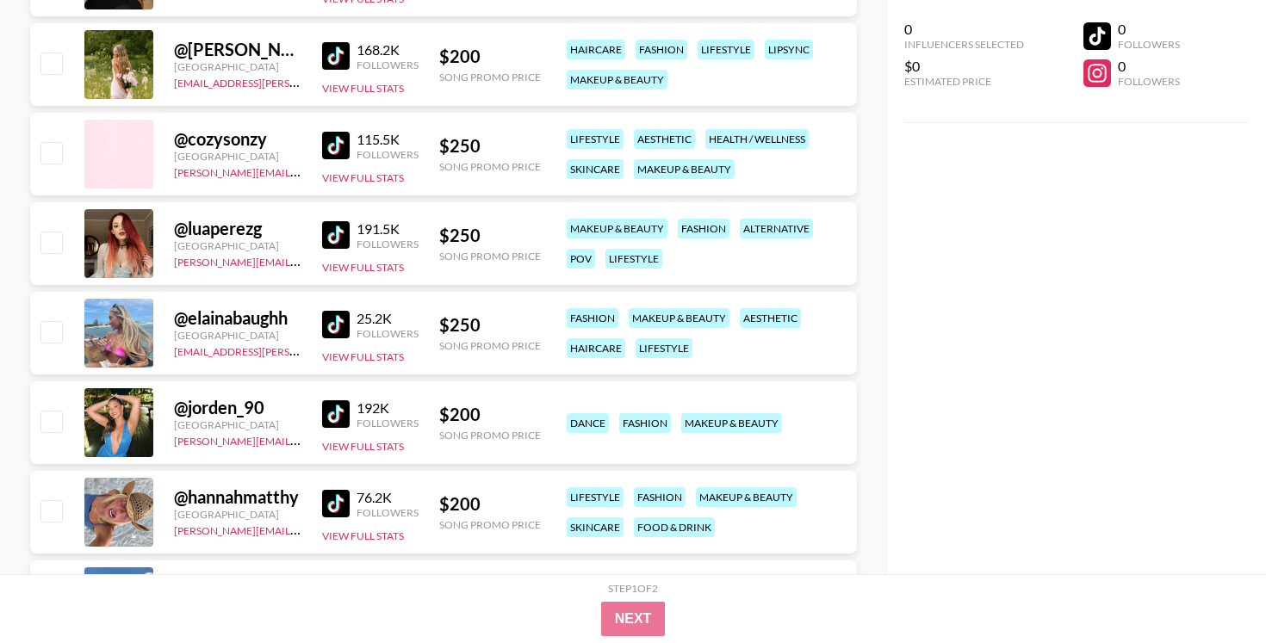
scroll to position [3101, 0]
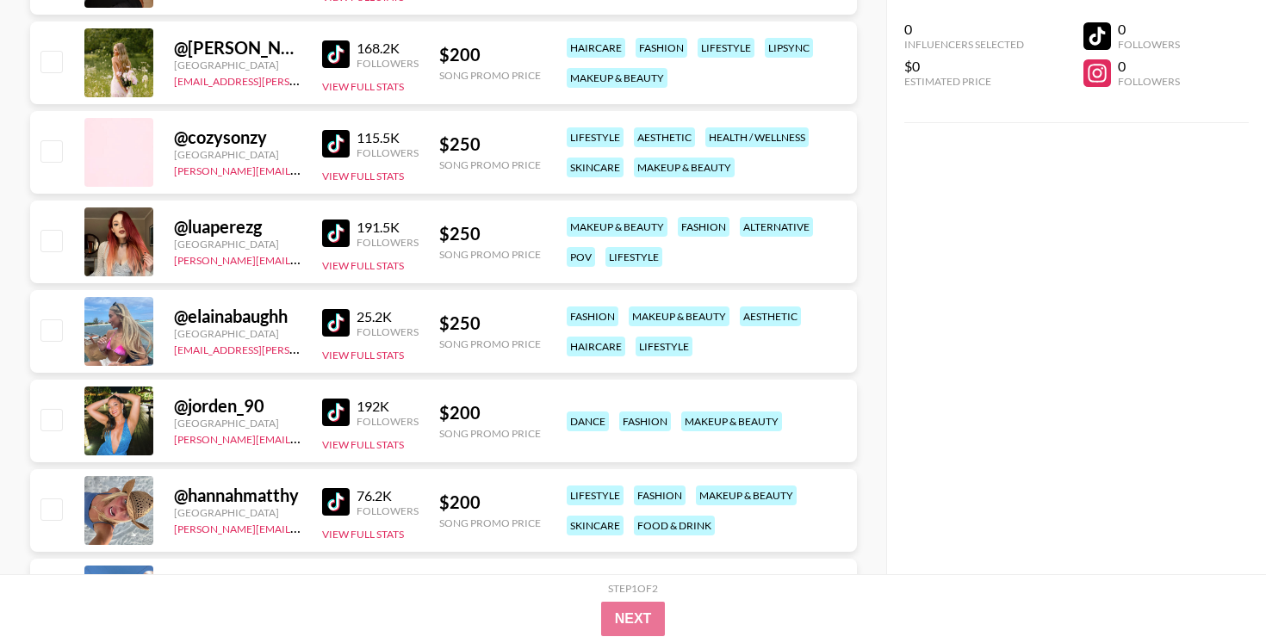
click at [338, 239] on img at bounding box center [336, 234] width 28 height 28
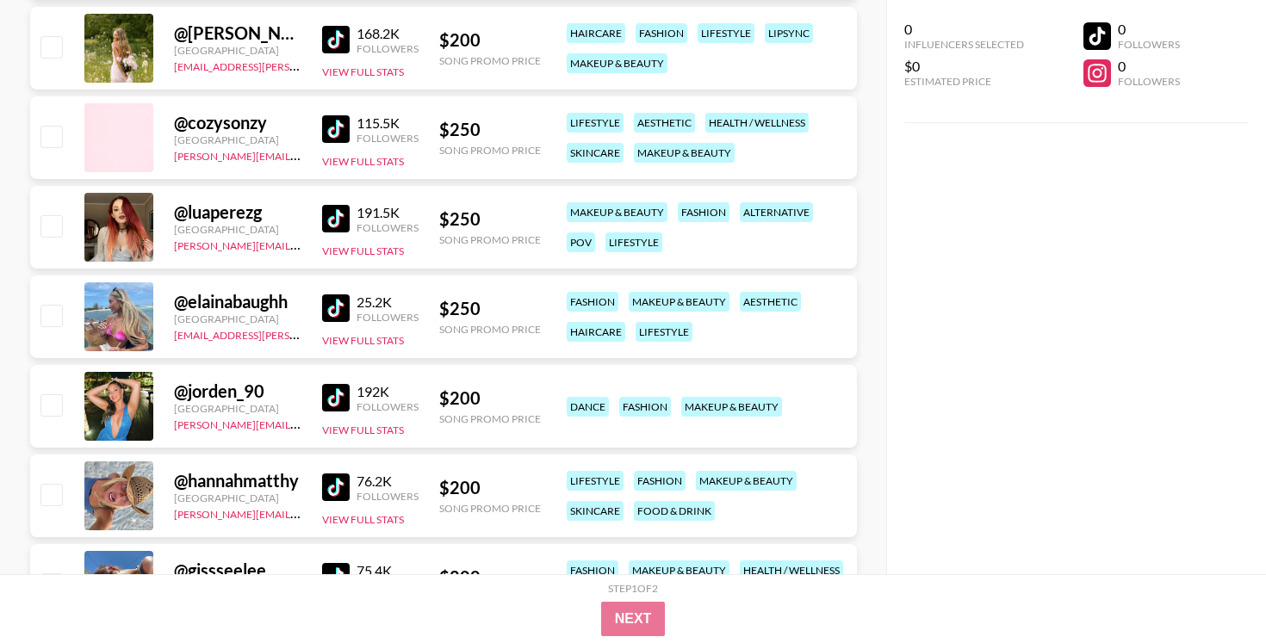
scroll to position [3116, 0]
